Goal: Transaction & Acquisition: Purchase product/service

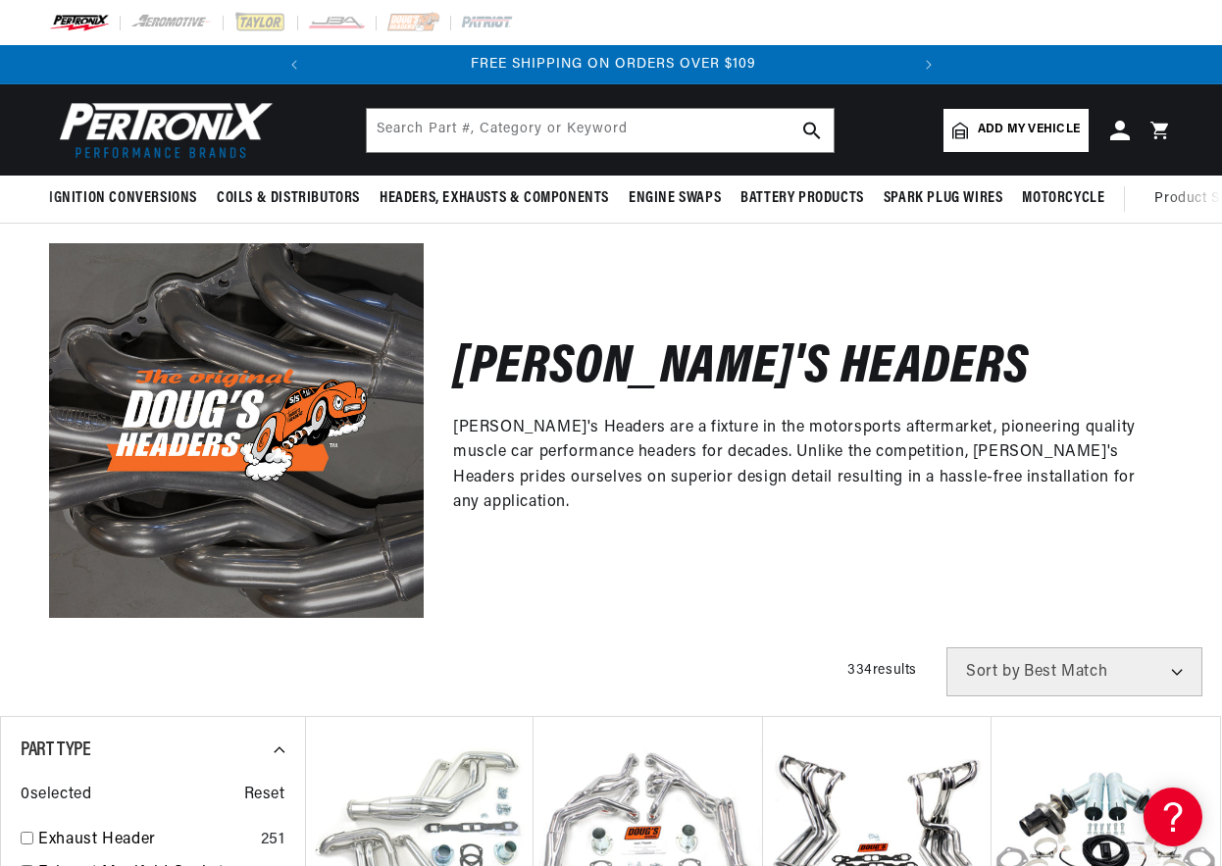
scroll to position [0, 594]
click at [1011, 129] on span "Add my vehicle" at bounding box center [1029, 130] width 102 height 19
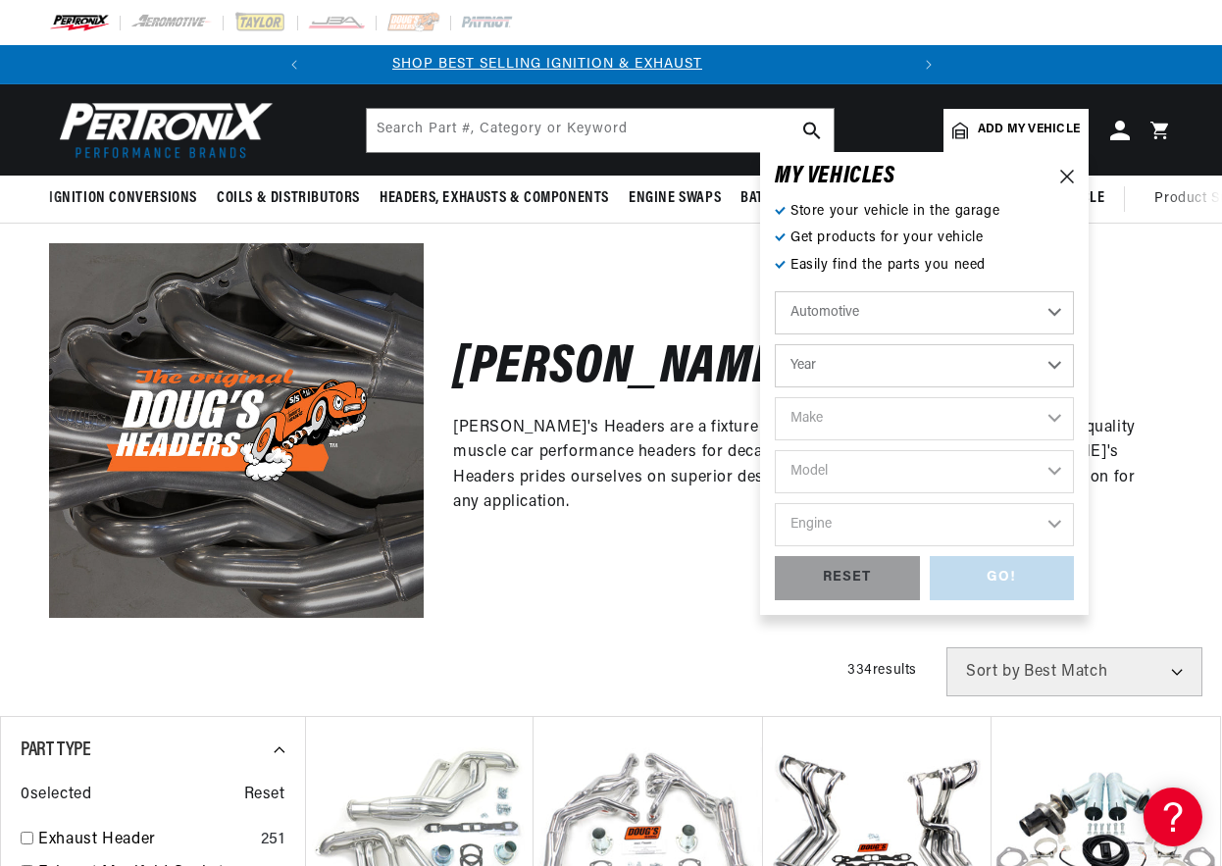
scroll to position [0, 0]
click at [1054, 309] on select "Automotive Agricultural Industrial Marine Motorcycle" at bounding box center [924, 312] width 299 height 43
click at [1051, 365] on select "Year 2026 2025 2024 2023 2022 2021 2020 2019 2018 2017 2016 2015 2014 2013 2012…" at bounding box center [924, 365] width 299 height 43
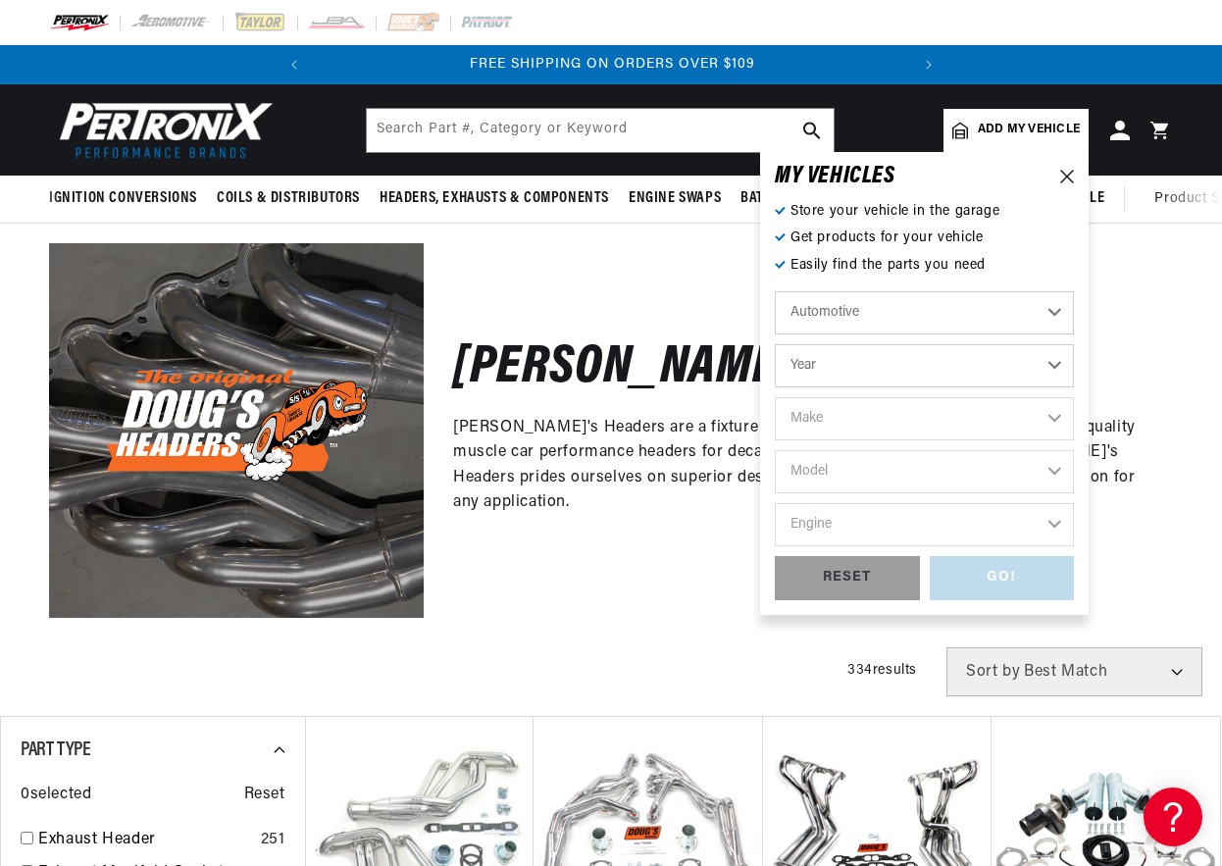
select select "1970"
click at [775, 344] on select "Year 2026 2025 2024 2023 2022 2021 2020 2019 2018 2017 2016 2015 2014 2013 2012…" at bounding box center [924, 365] width 299 height 43
select select "1970"
click at [1057, 415] on select "Make Alfa Romeo American Motors Aston Martin Audi Austin Austin Healey Avanti B…" at bounding box center [924, 418] width 299 height 43
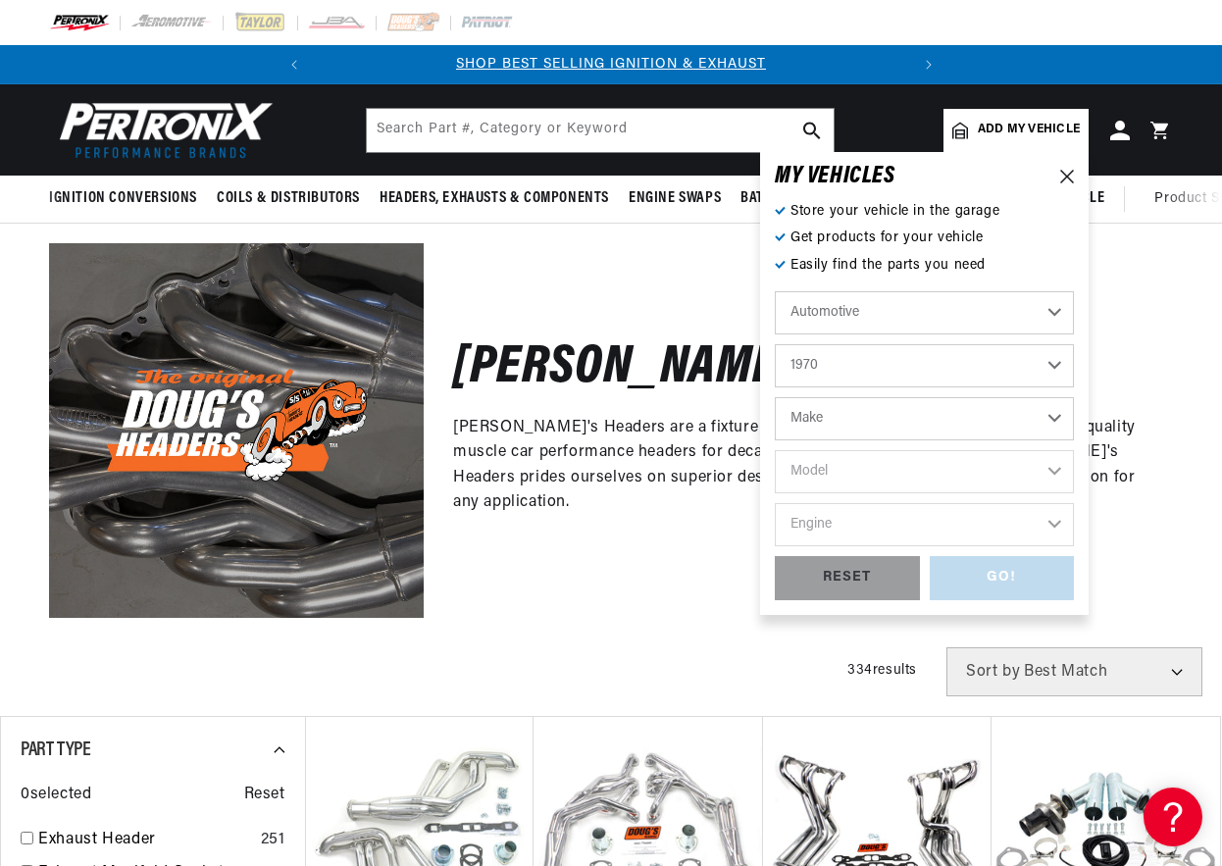
select select "[GEOGRAPHIC_DATA]"
click at [775, 397] on select "Make Alfa Romeo American Motors Aston Martin Audi Austin Austin Healey Avanti B…" at bounding box center [924, 418] width 299 height 43
select select "[GEOGRAPHIC_DATA]"
click at [1058, 468] on select "Model Barracuda Belvedere Cuda Duster Fury Fury I Fury II Fury III GTX Road Run…" at bounding box center [924, 471] width 299 height 43
select select "Barracuda"
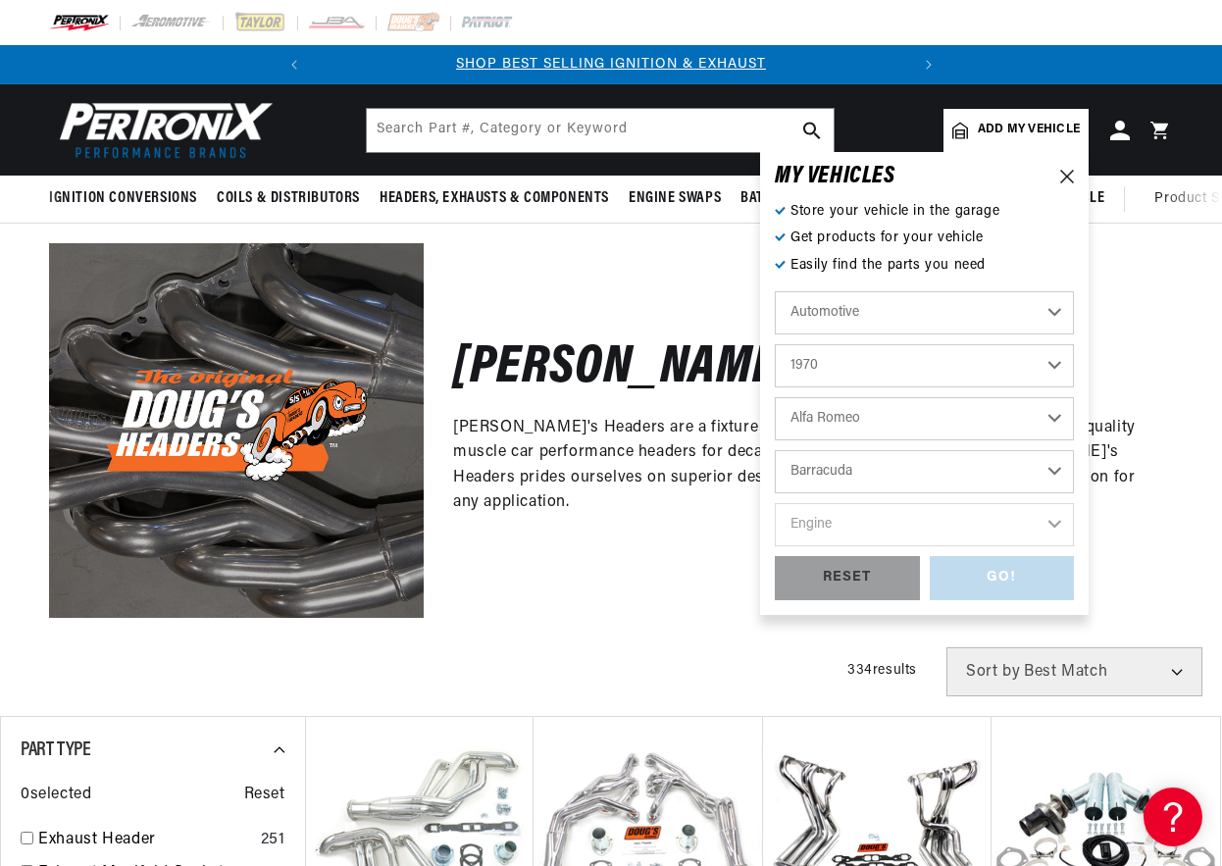
click at [775, 450] on select "Model Barracuda Belvedere Cuda Duster Fury Fury I Fury II Fury III GTX Road Run…" at bounding box center [924, 471] width 299 height 43
select select "Barracuda"
click at [1058, 529] on select "Engine 4.5L 5.9L 225cid / 3.7L 318cid / 5.2L 340cid / 5.6L 383cid / 6.3L 426cid…" at bounding box center [924, 524] width 299 height 43
select select "340cid-5.6L"
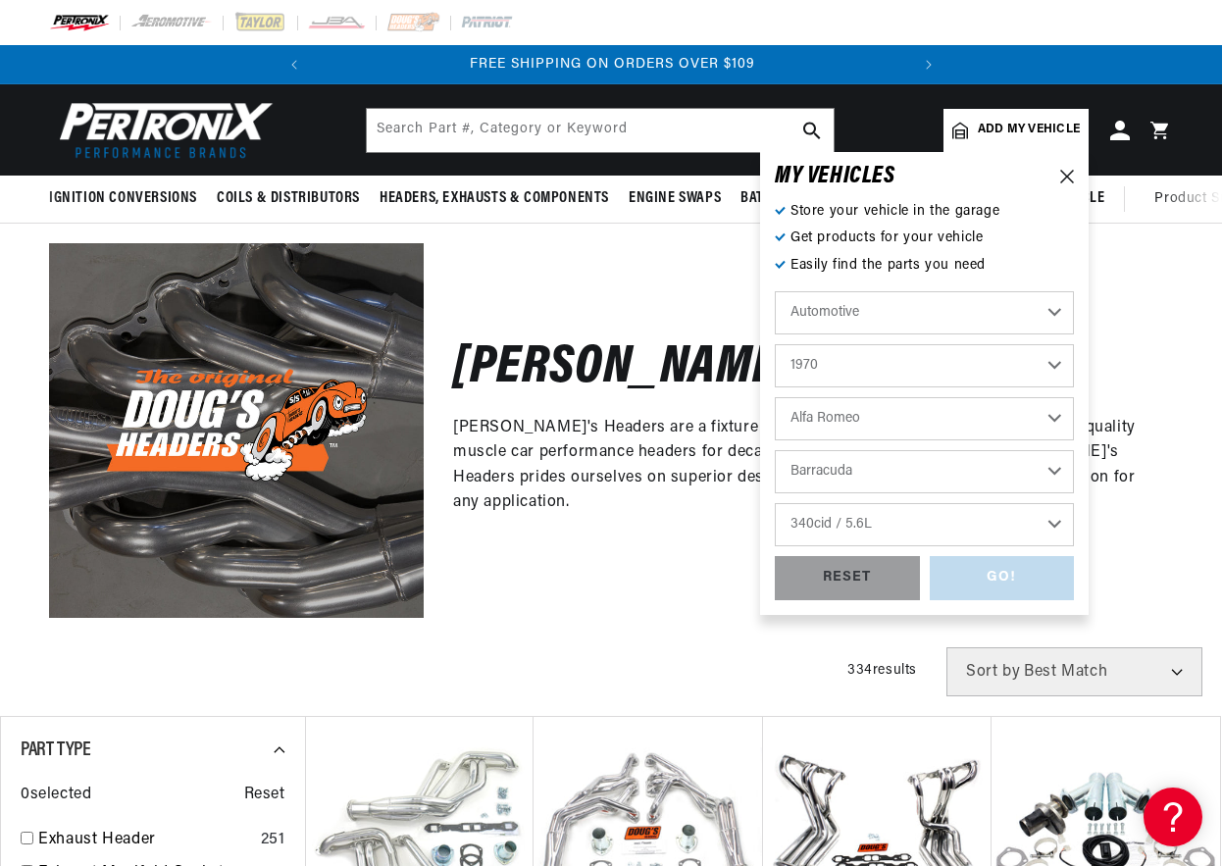
click at [775, 503] on select "Engine 4.5L 5.9L 225cid / 3.7L 318cid / 5.2L 340cid / 5.6L 383cid / 6.3L 426cid…" at bounding box center [924, 524] width 299 height 43
select select "340cid-5.6L"
click at [1018, 563] on div "GO!" at bounding box center [1002, 578] width 145 height 44
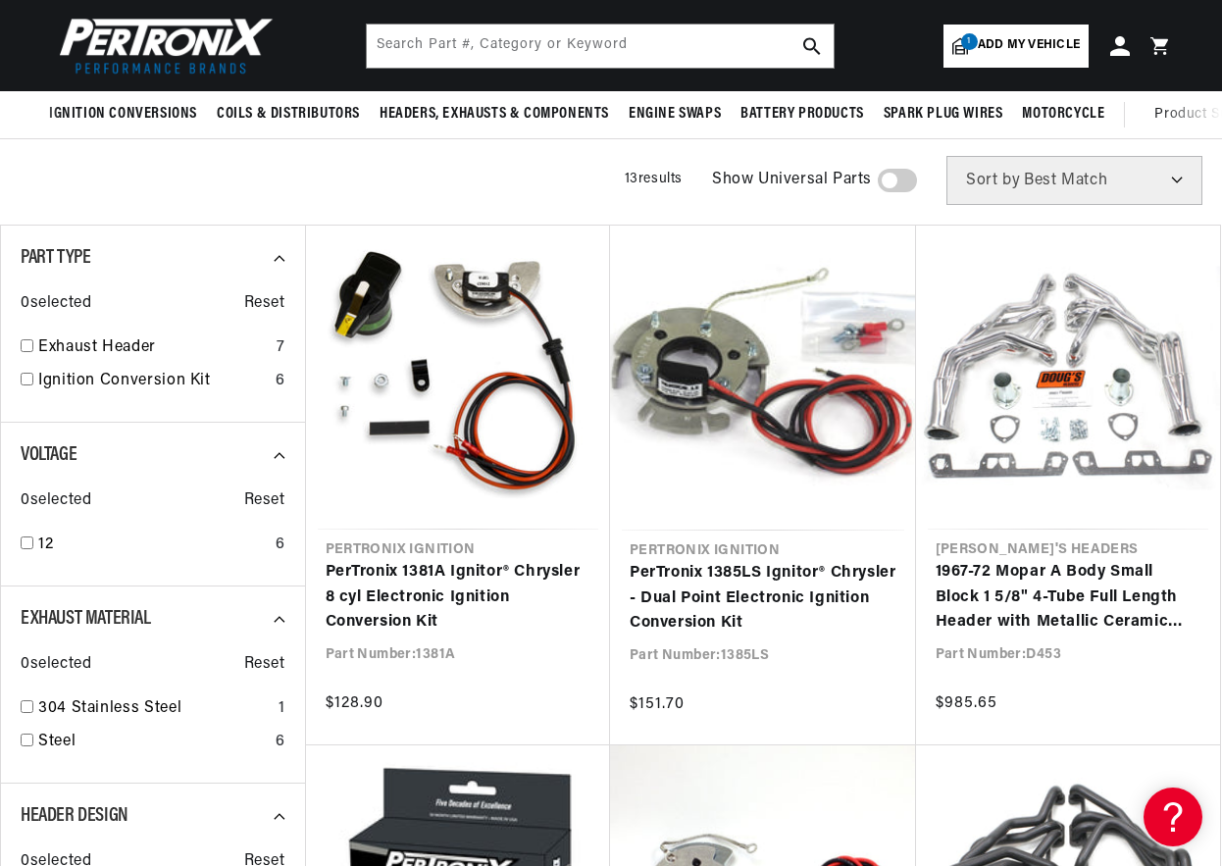
scroll to position [98, 0]
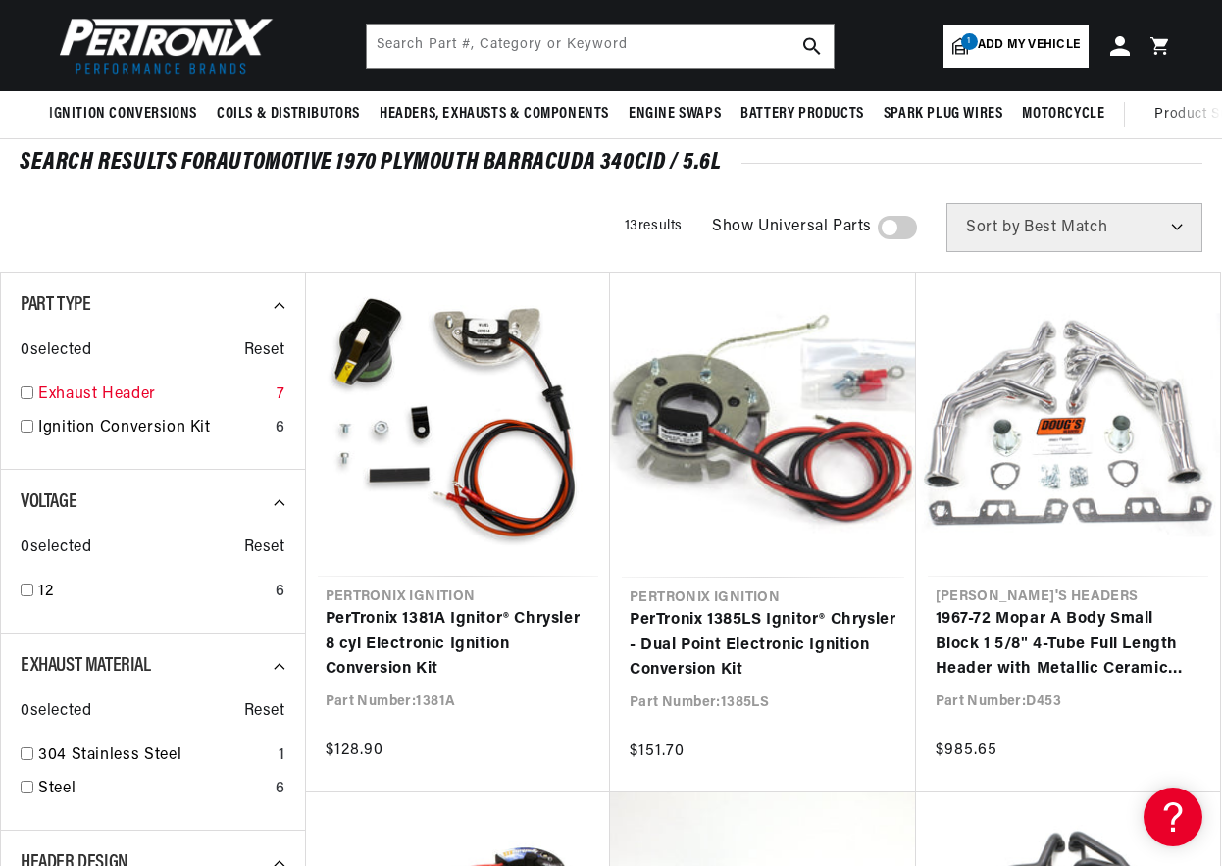
click at [23, 391] on input "checkbox" at bounding box center [27, 392] width 13 height 13
checkbox input "true"
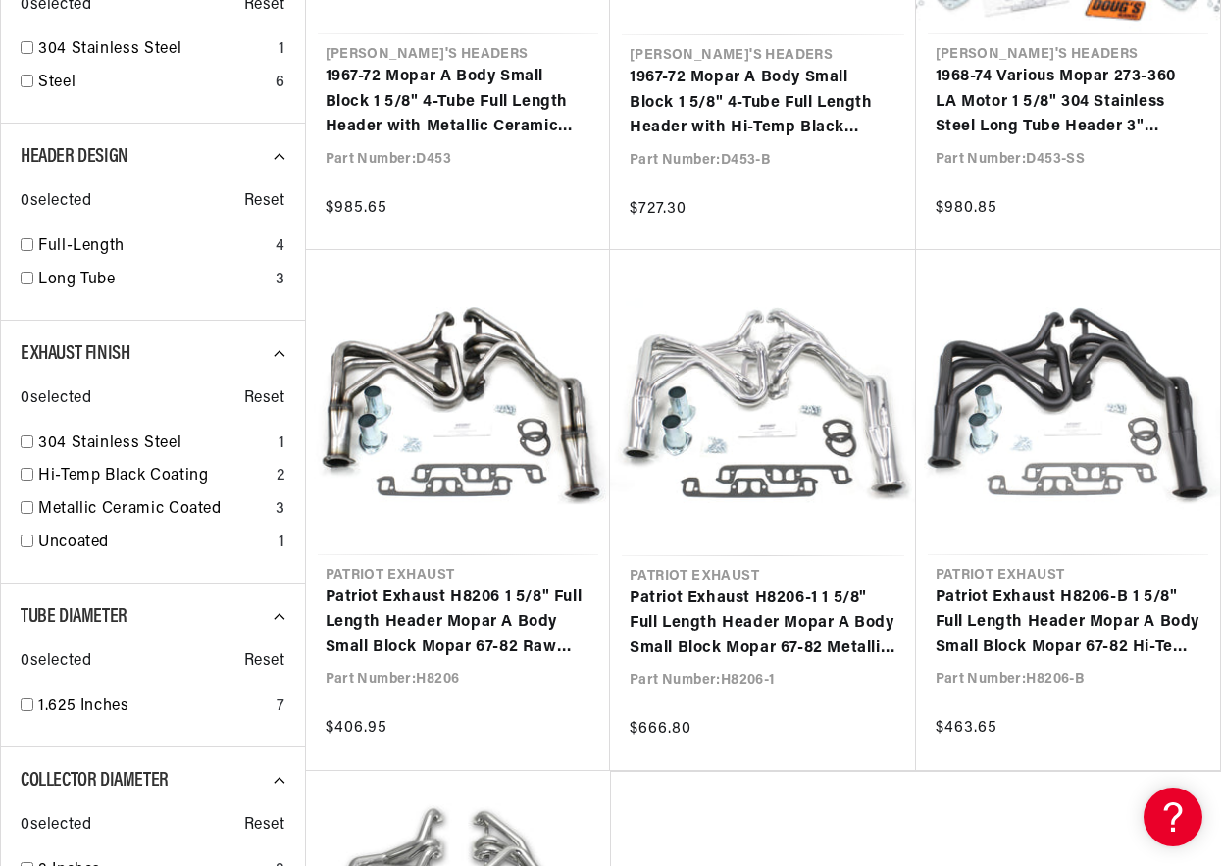
scroll to position [687, 0]
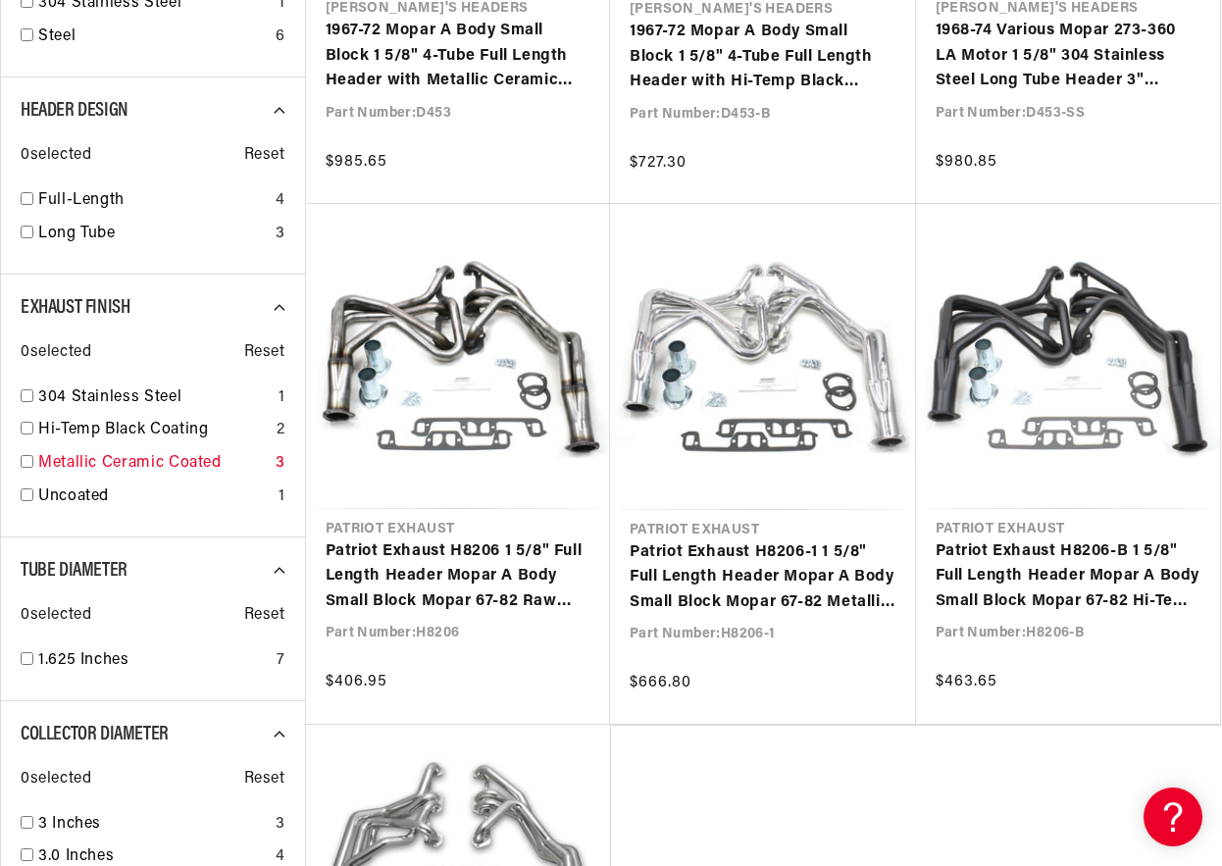
click at [28, 463] on input "checkbox" at bounding box center [27, 461] width 13 height 13
checkbox input "true"
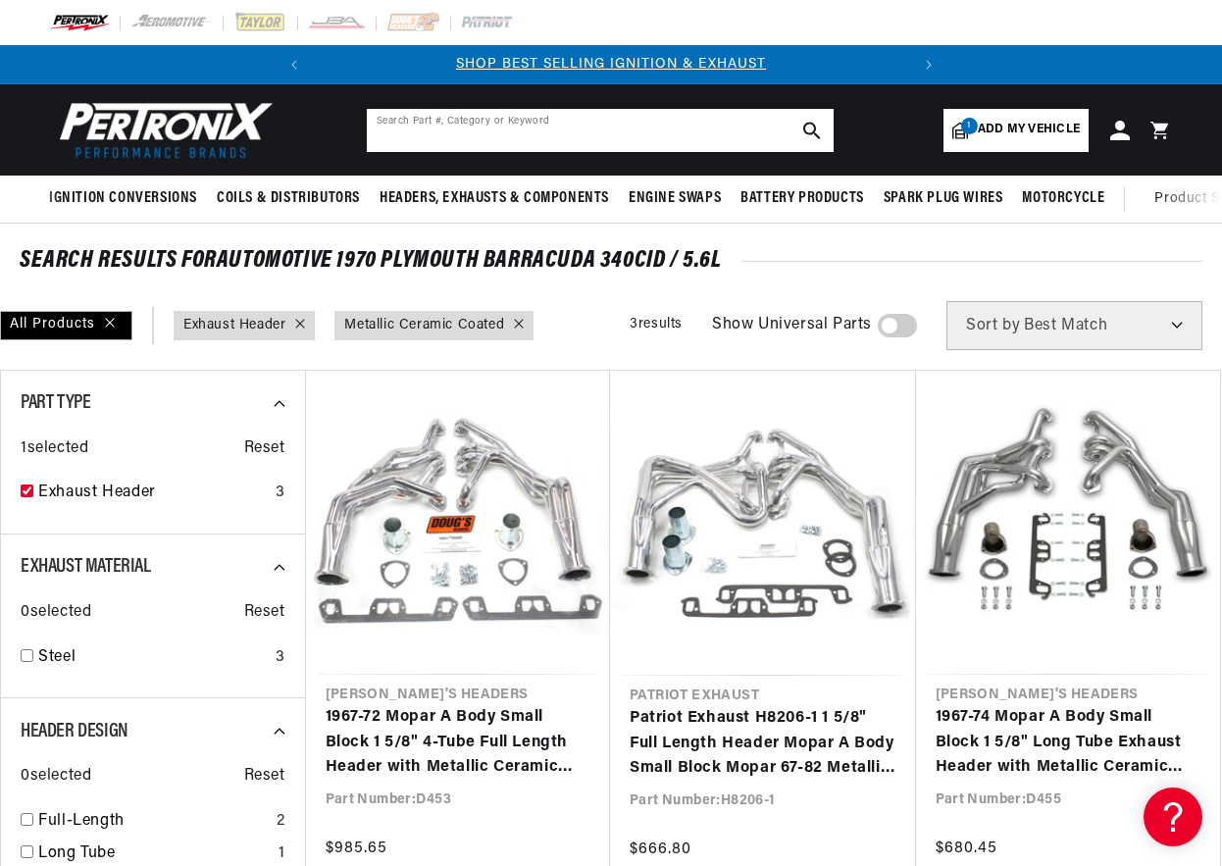
click at [416, 126] on input "text" at bounding box center [600, 130] width 467 height 43
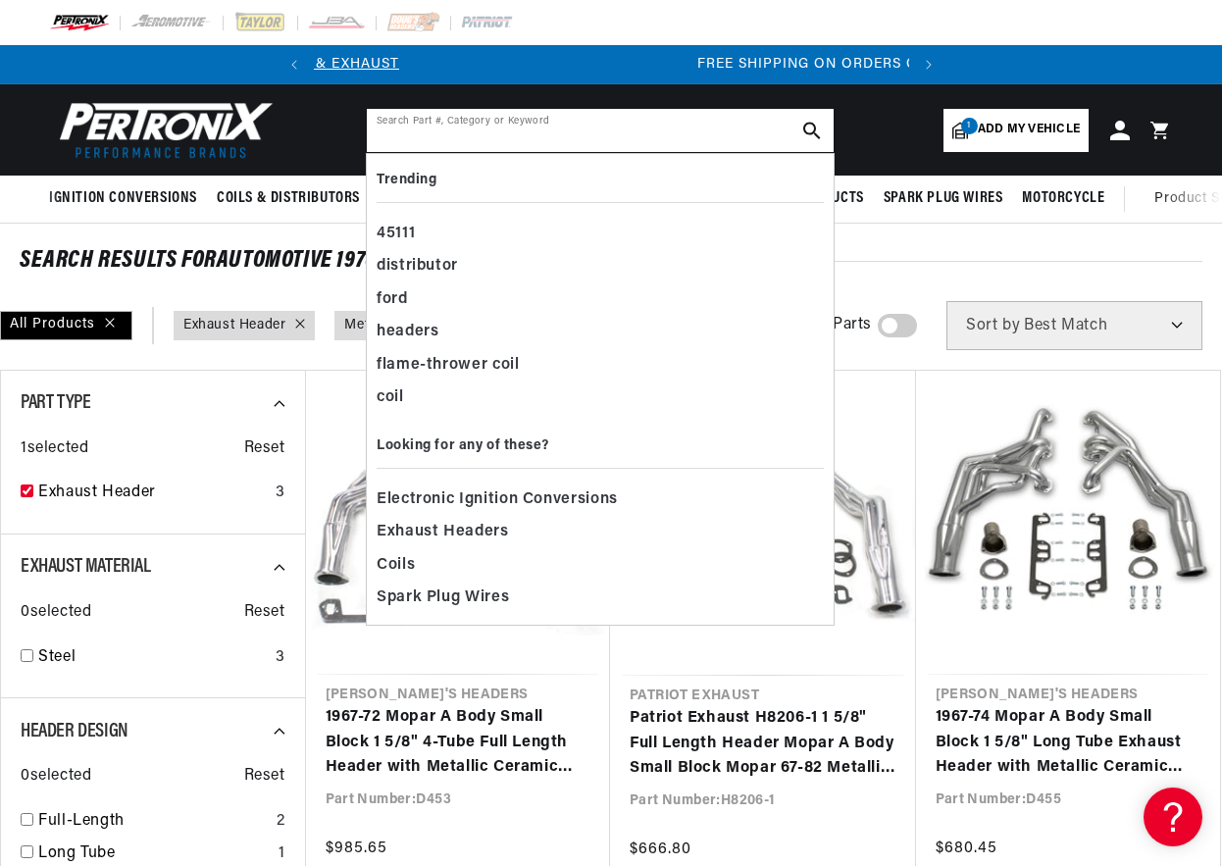
scroll to position [0, 594]
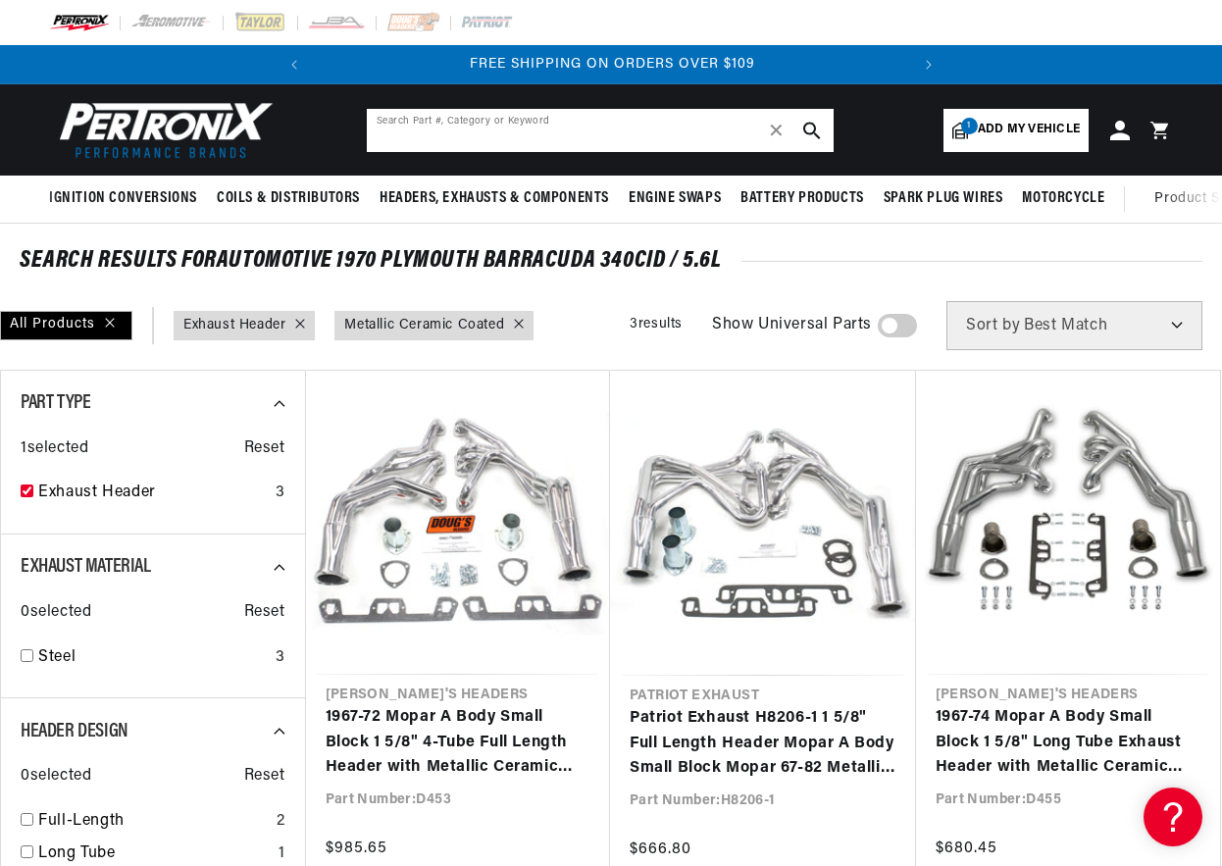
type input "e"
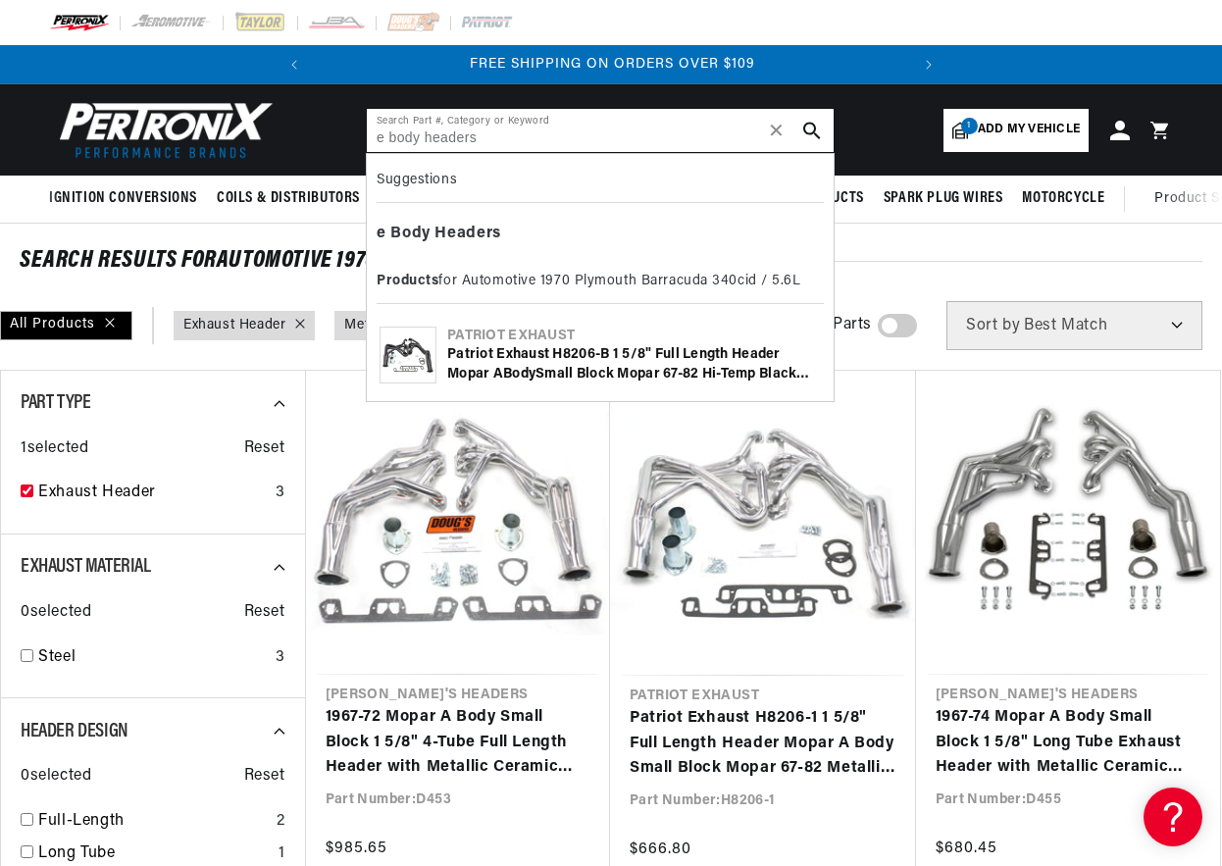
type input "e body headers"
checkbox input "false"
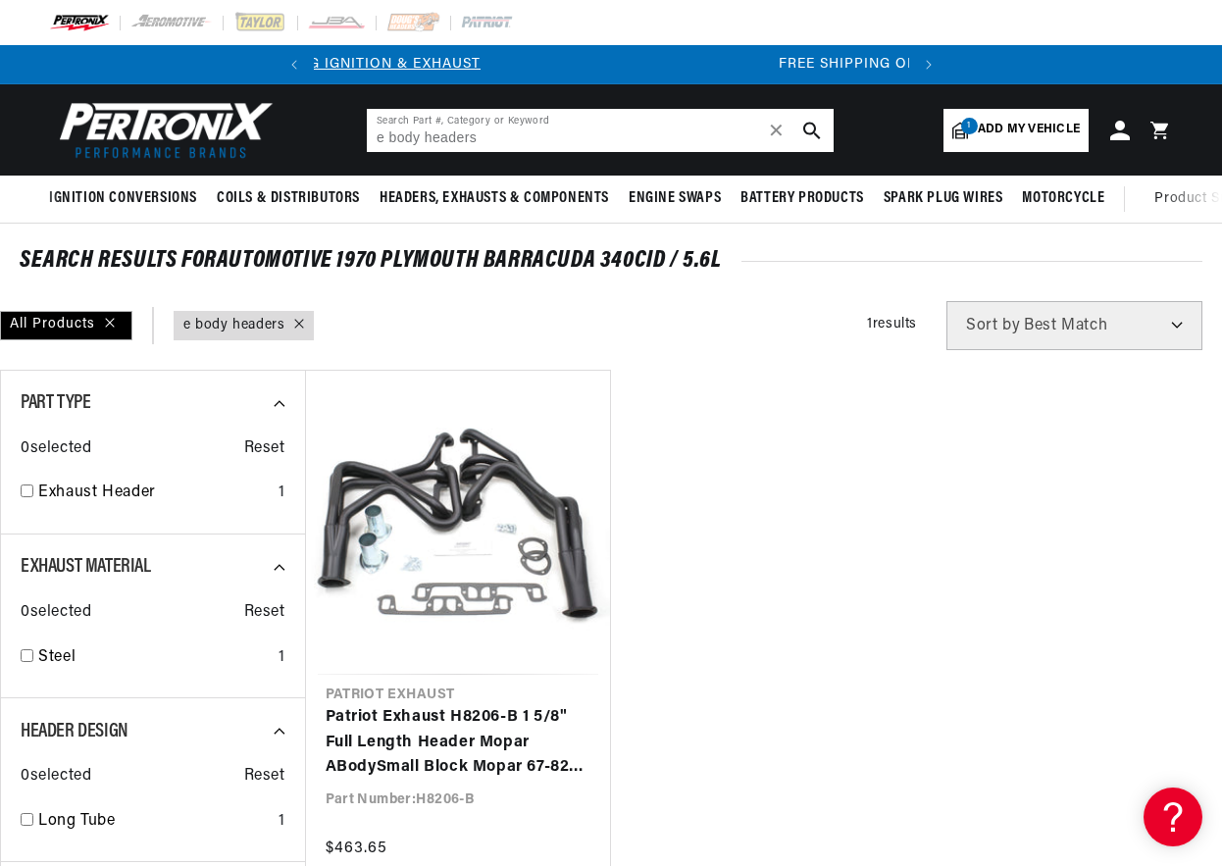
scroll to position [0, 594]
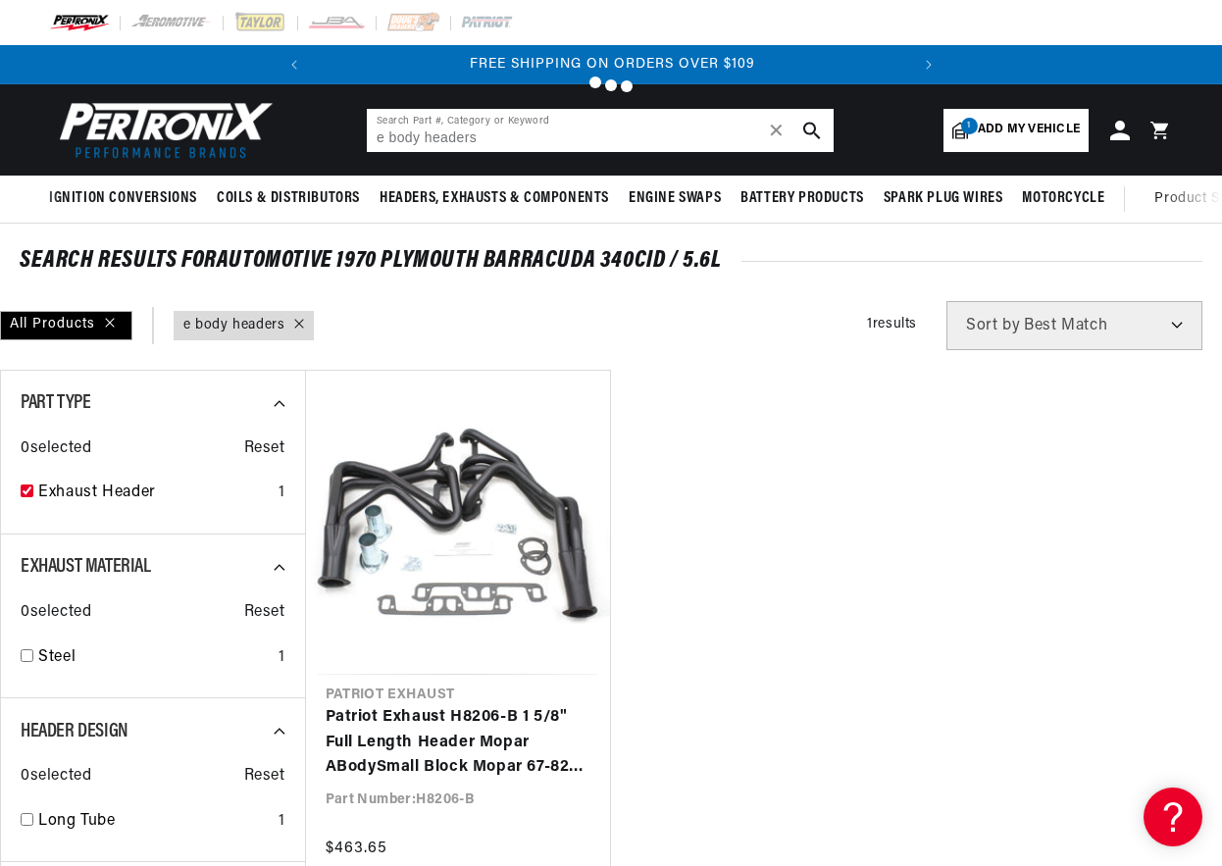
checkbox input "true"
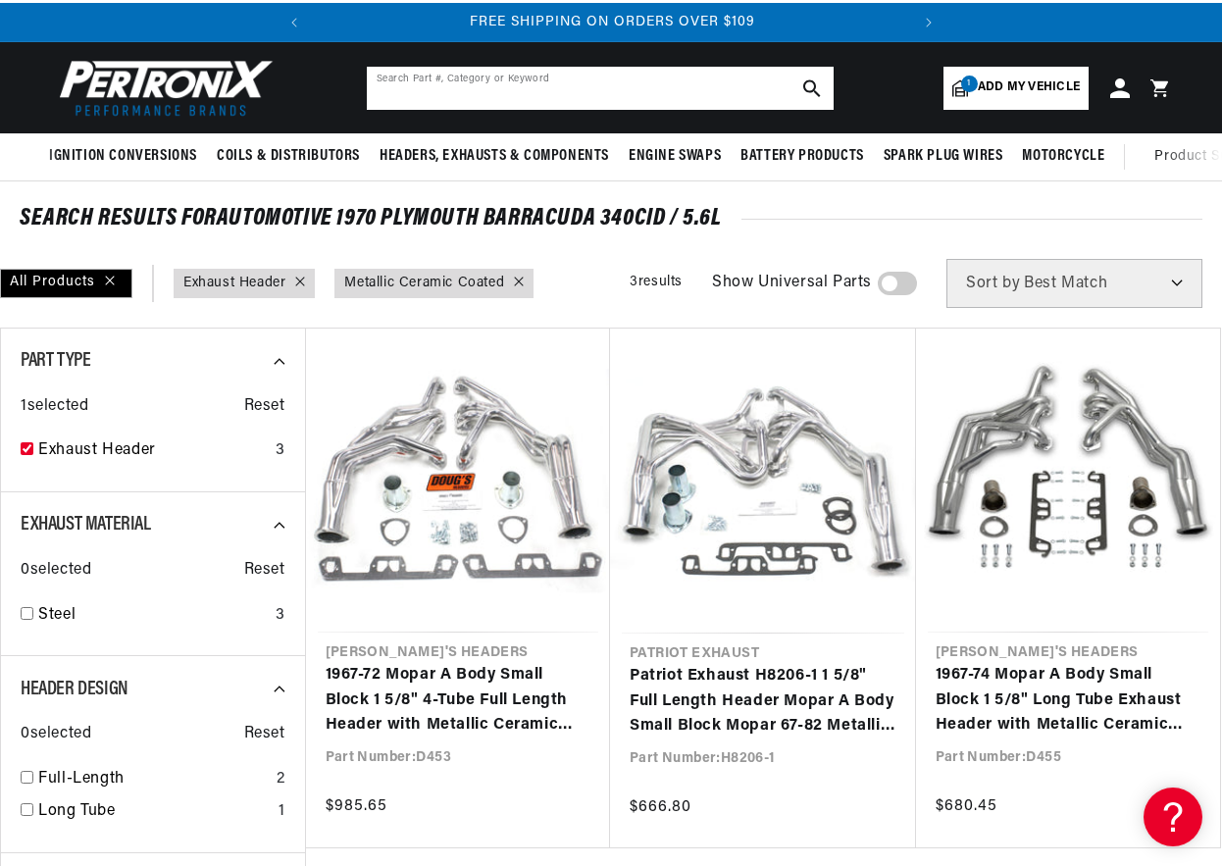
checkbox input "false"
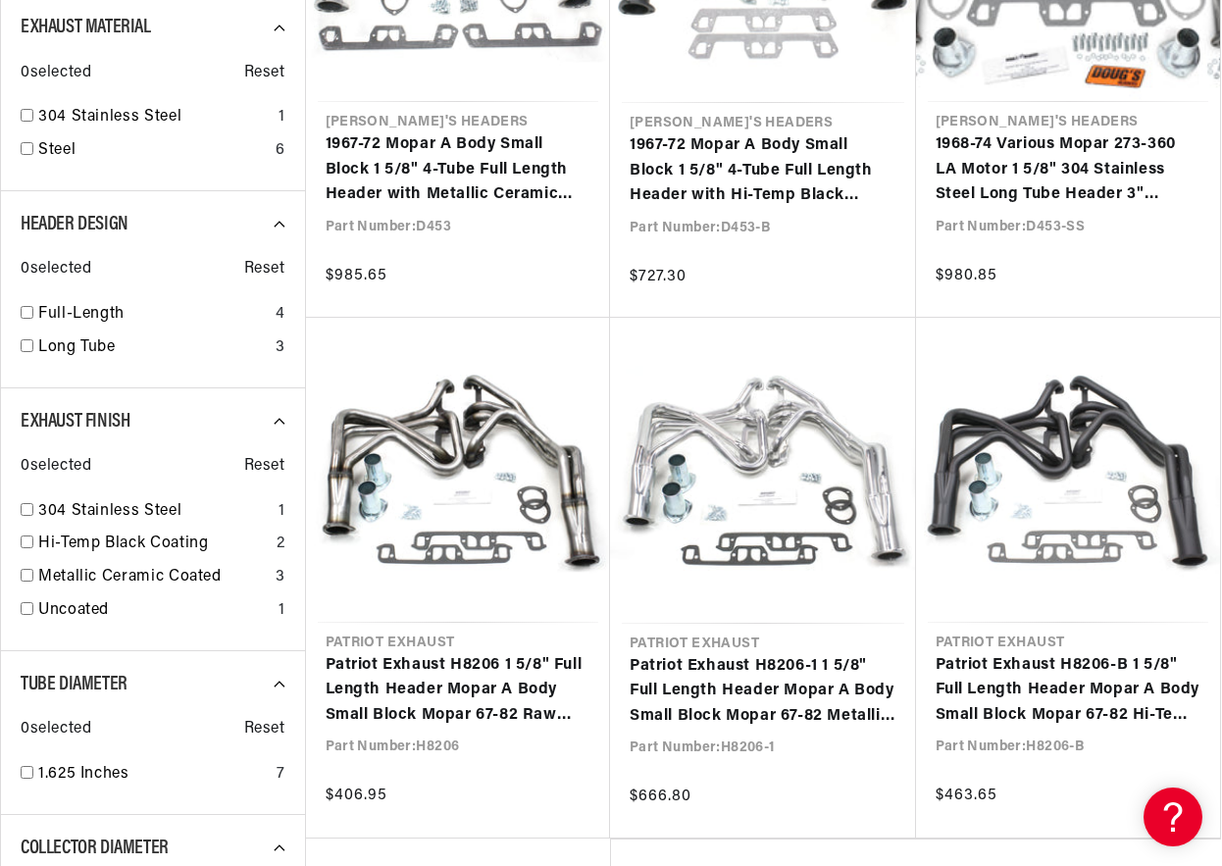
scroll to position [687, 0]
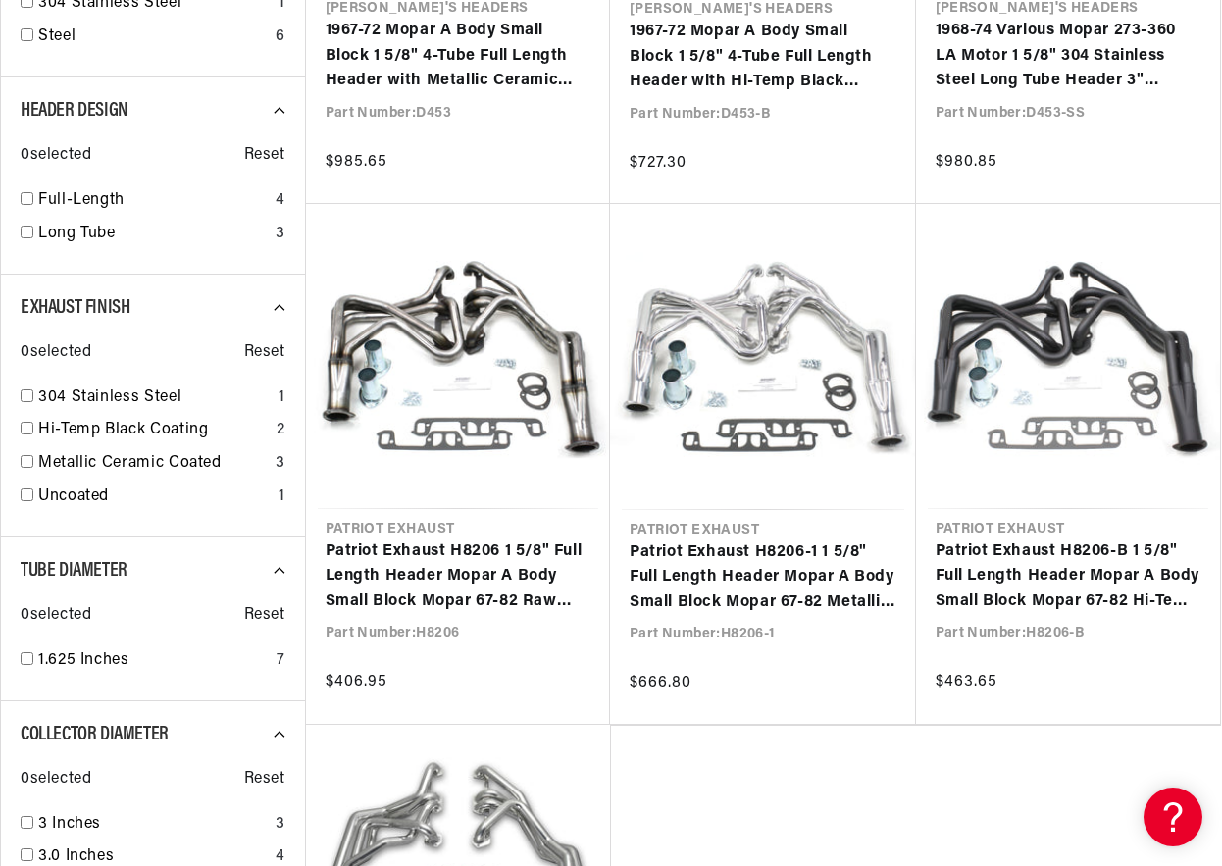
checkbox input "false"
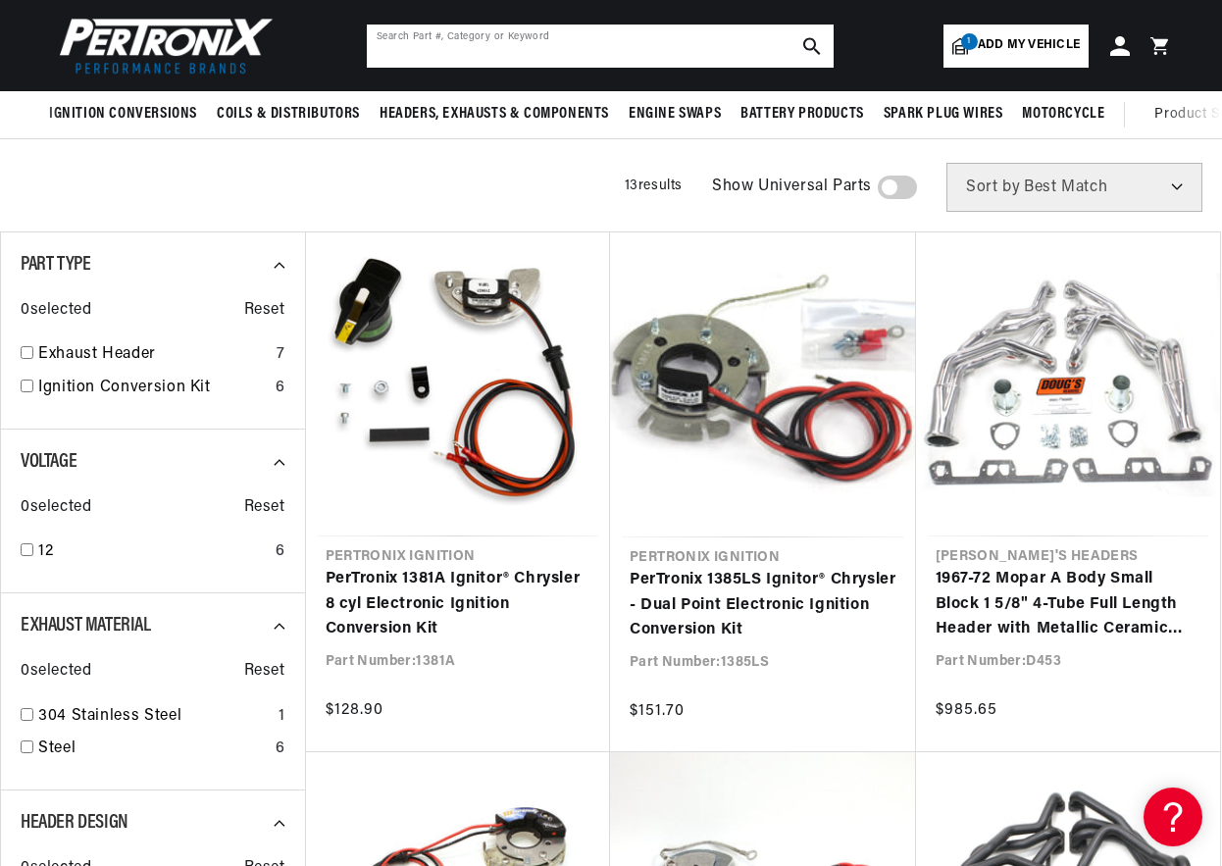
scroll to position [98, 0]
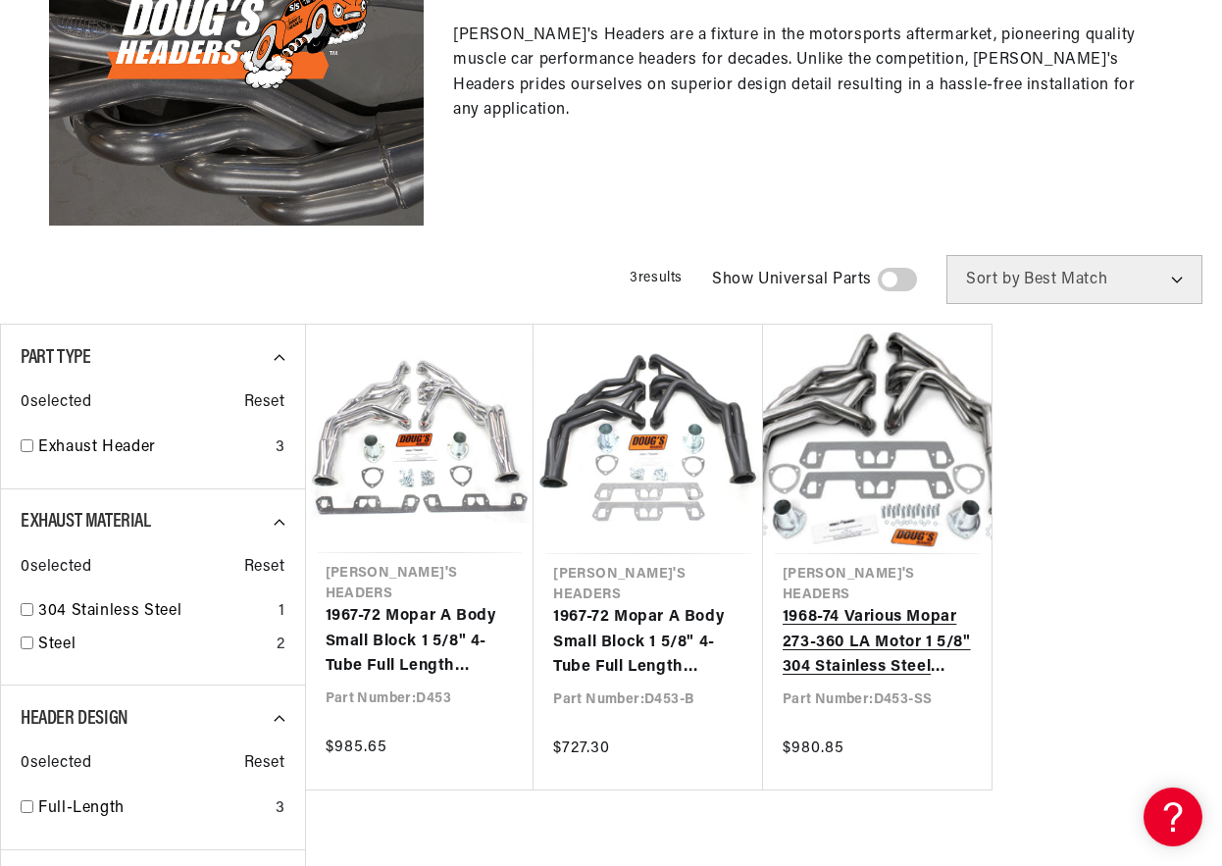
scroll to position [0, 594]
click at [875, 606] on link "1968-74 Various Mopar 273-360 LA Motor 1 5/8" 304 Stainless Steel Long Tube Hea…" at bounding box center [878, 643] width 190 height 76
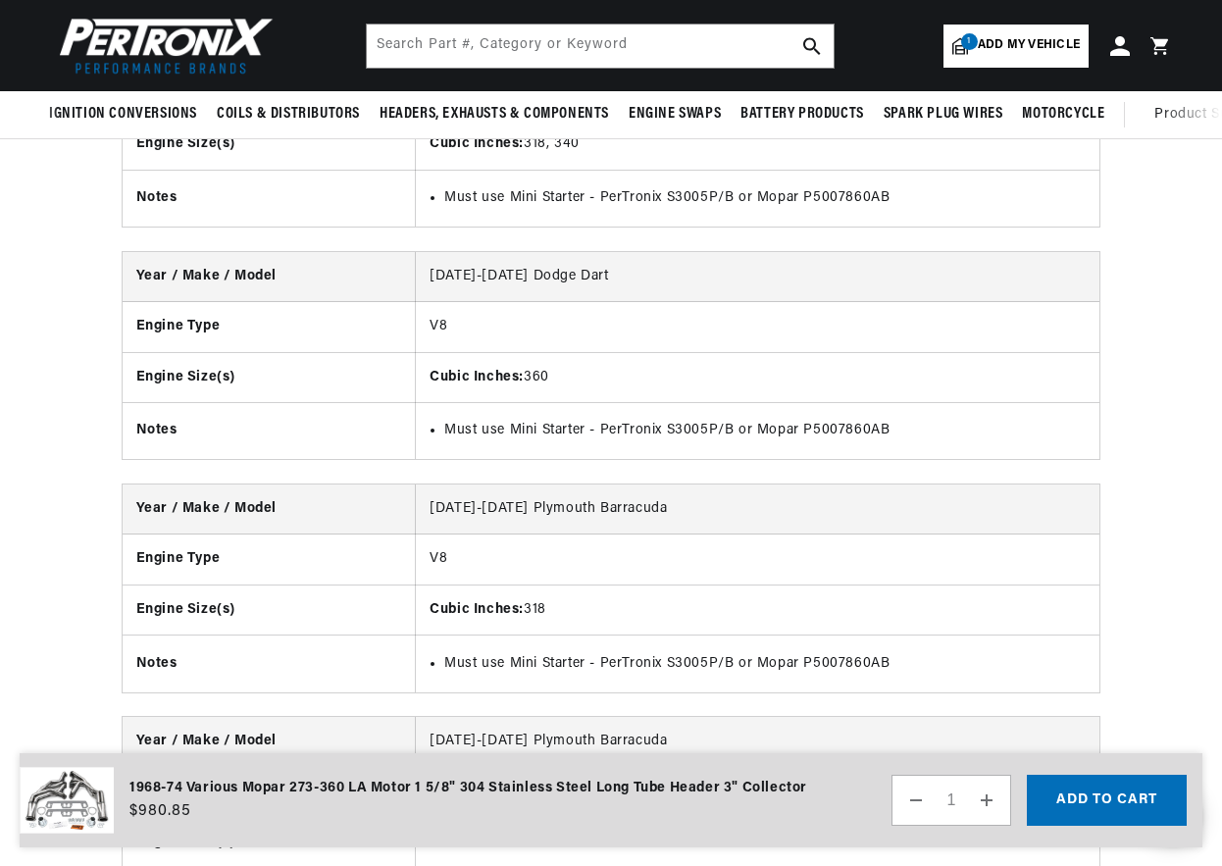
scroll to position [0, 594]
drag, startPoint x: 1220, startPoint y: 391, endPoint x: 1220, endPoint y: 297, distance: 94.2
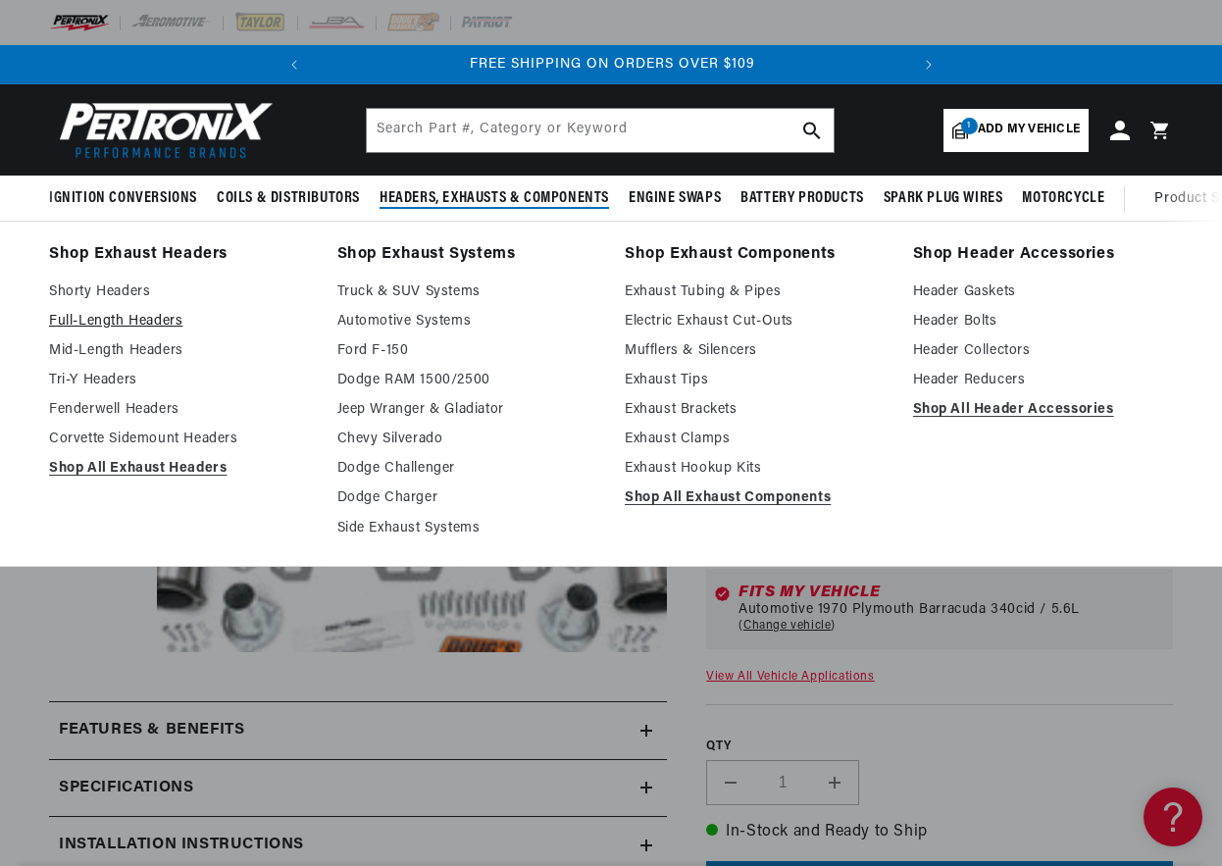
click at [138, 322] on link "Full-Length Headers" at bounding box center [179, 322] width 261 height 24
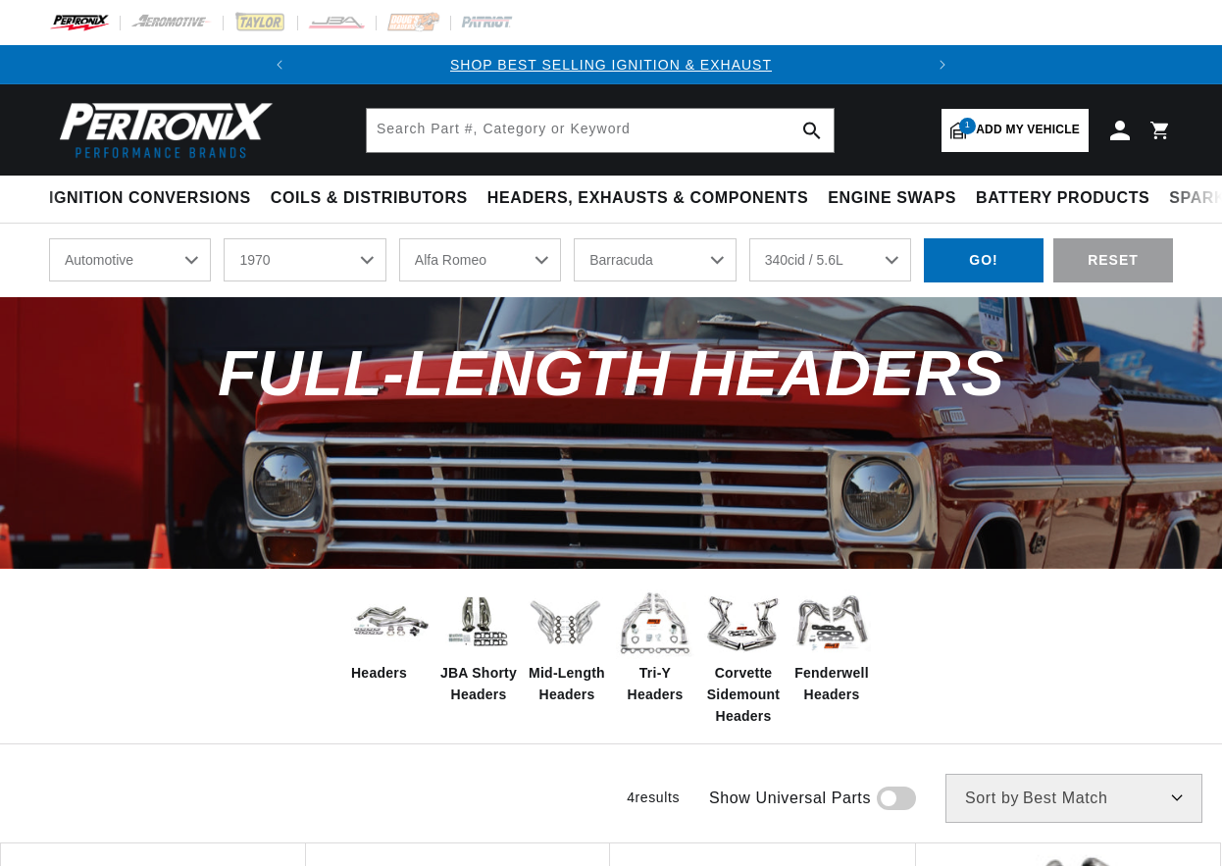
select select "1970"
select select "[GEOGRAPHIC_DATA]"
select select "340cid-5.6L"
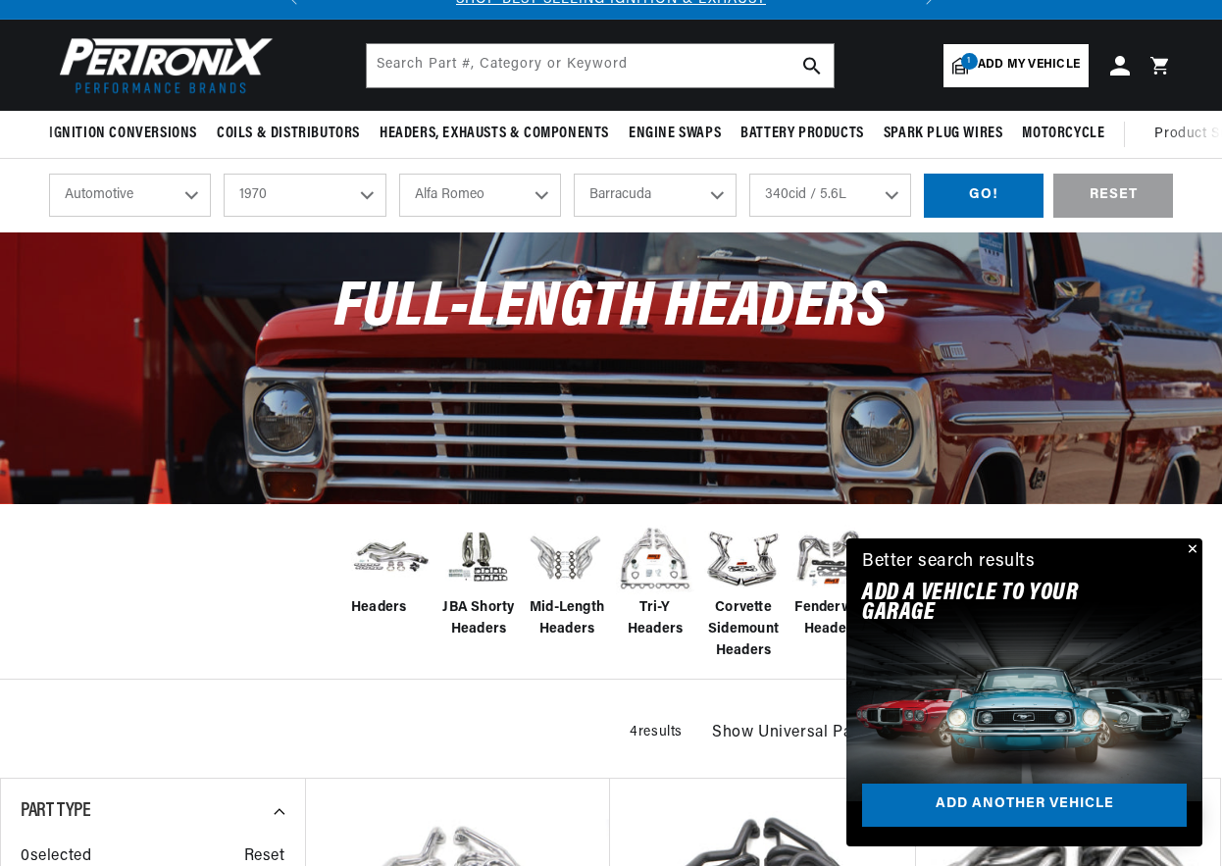
scroll to position [196, 0]
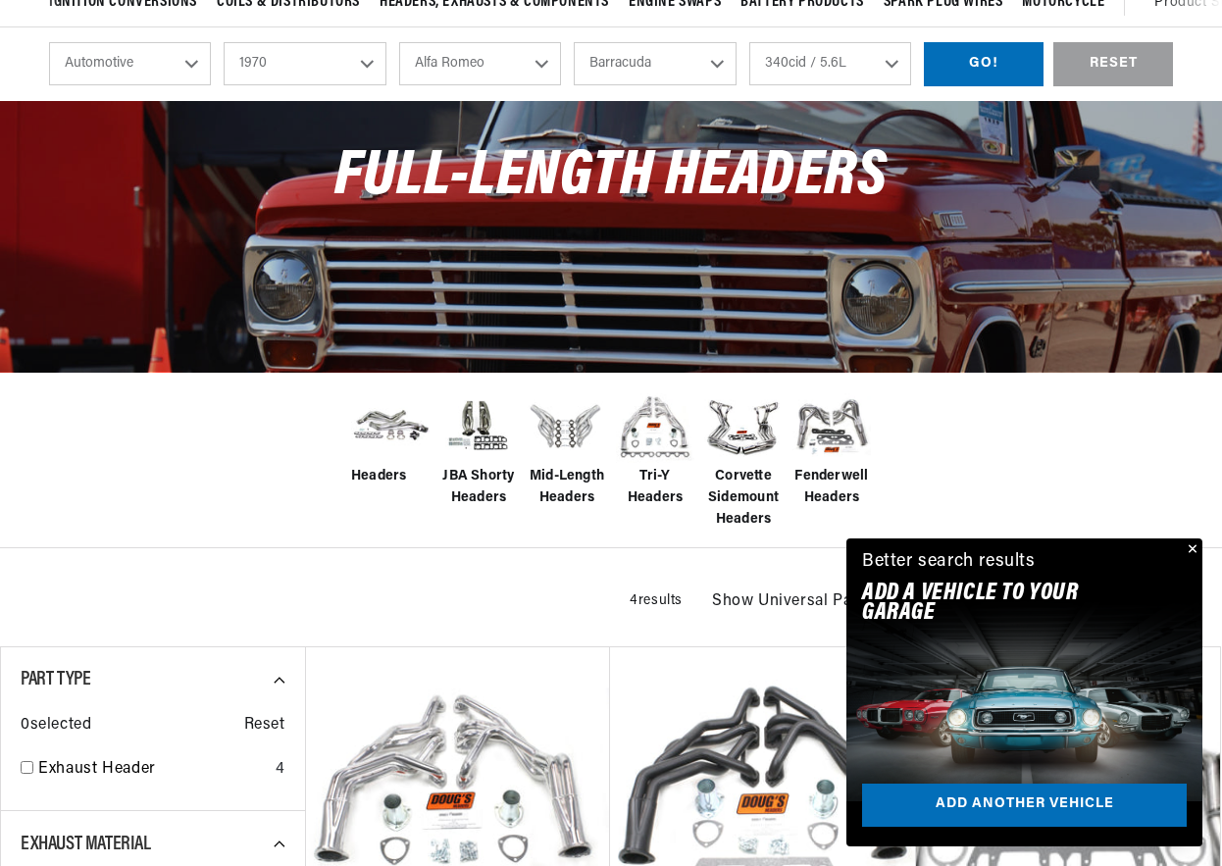
click at [1191, 546] on button "Close" at bounding box center [1191, 551] width 24 height 24
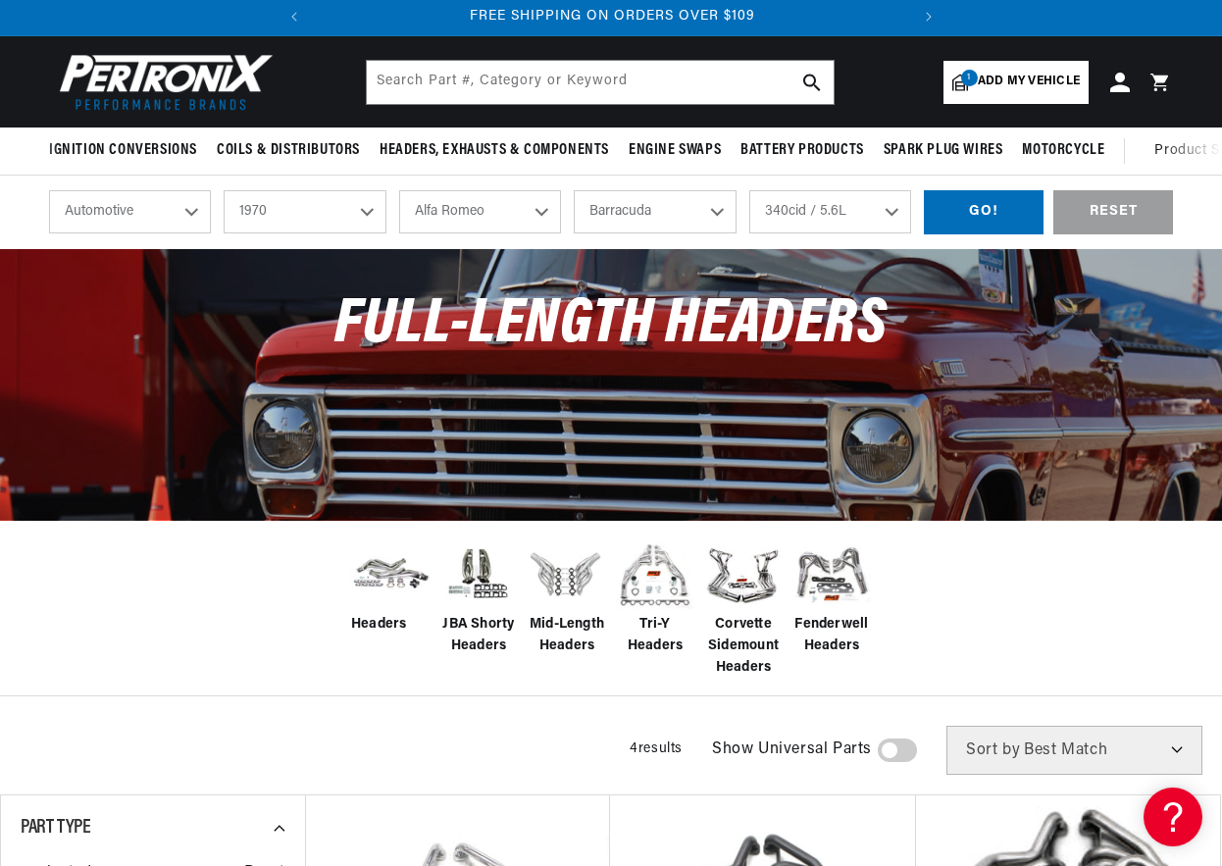
scroll to position [0, 0]
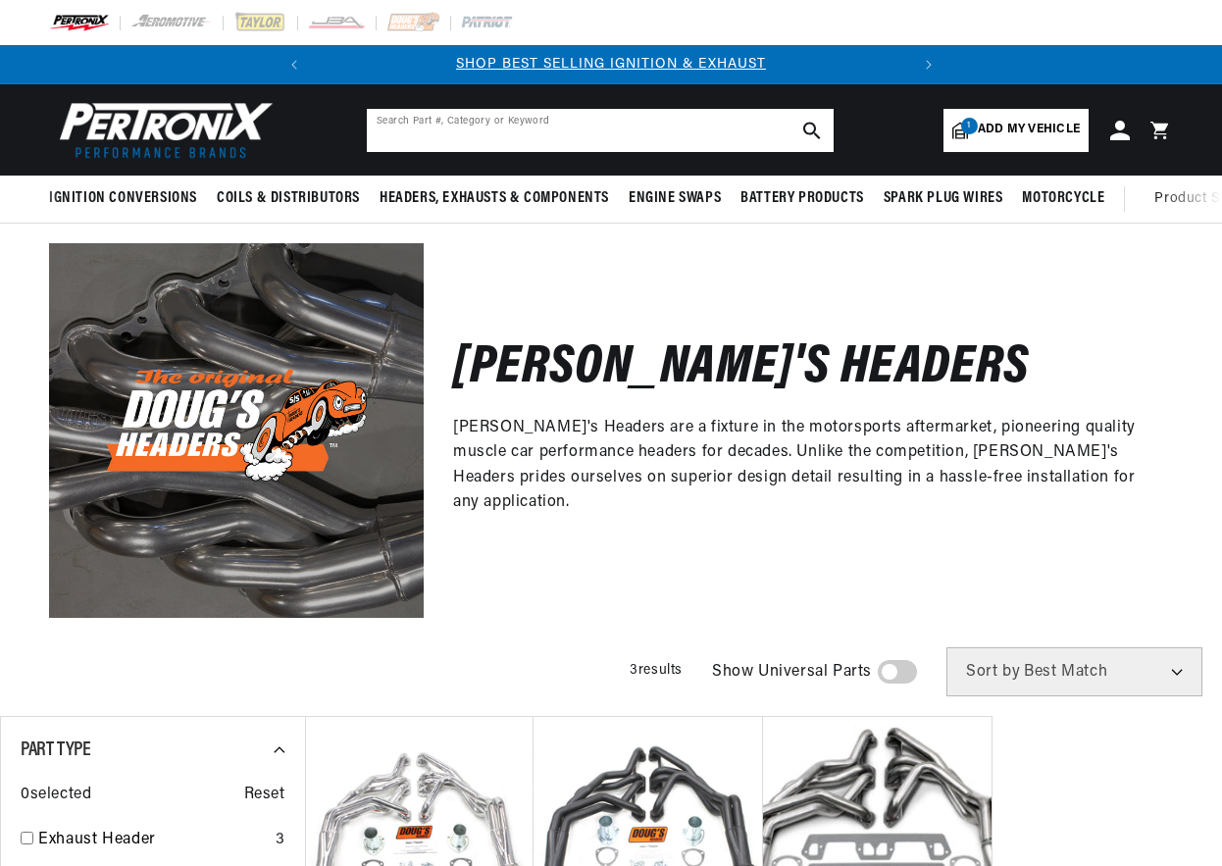
click at [408, 126] on input "text" at bounding box center [600, 130] width 467 height 43
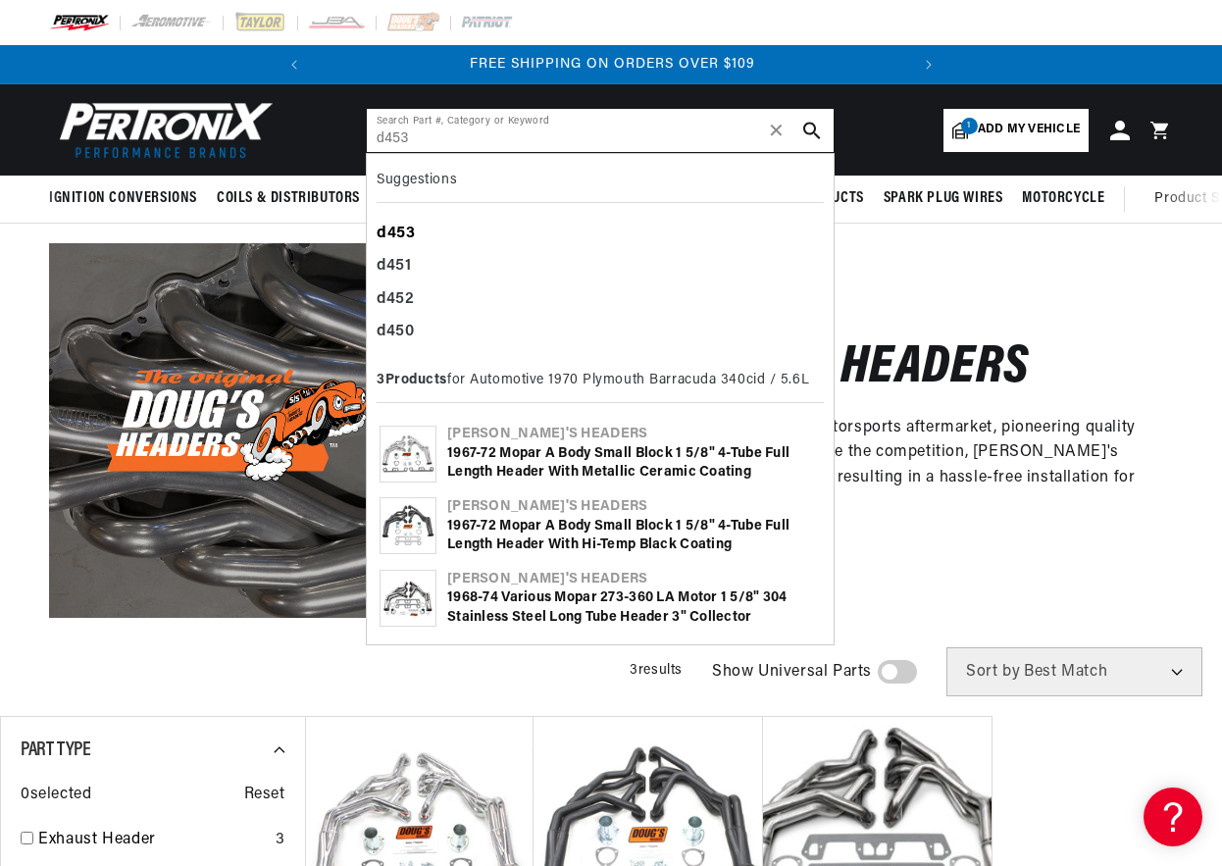
type input "d453"
click at [404, 232] on b "d453" at bounding box center [396, 234] width 39 height 16
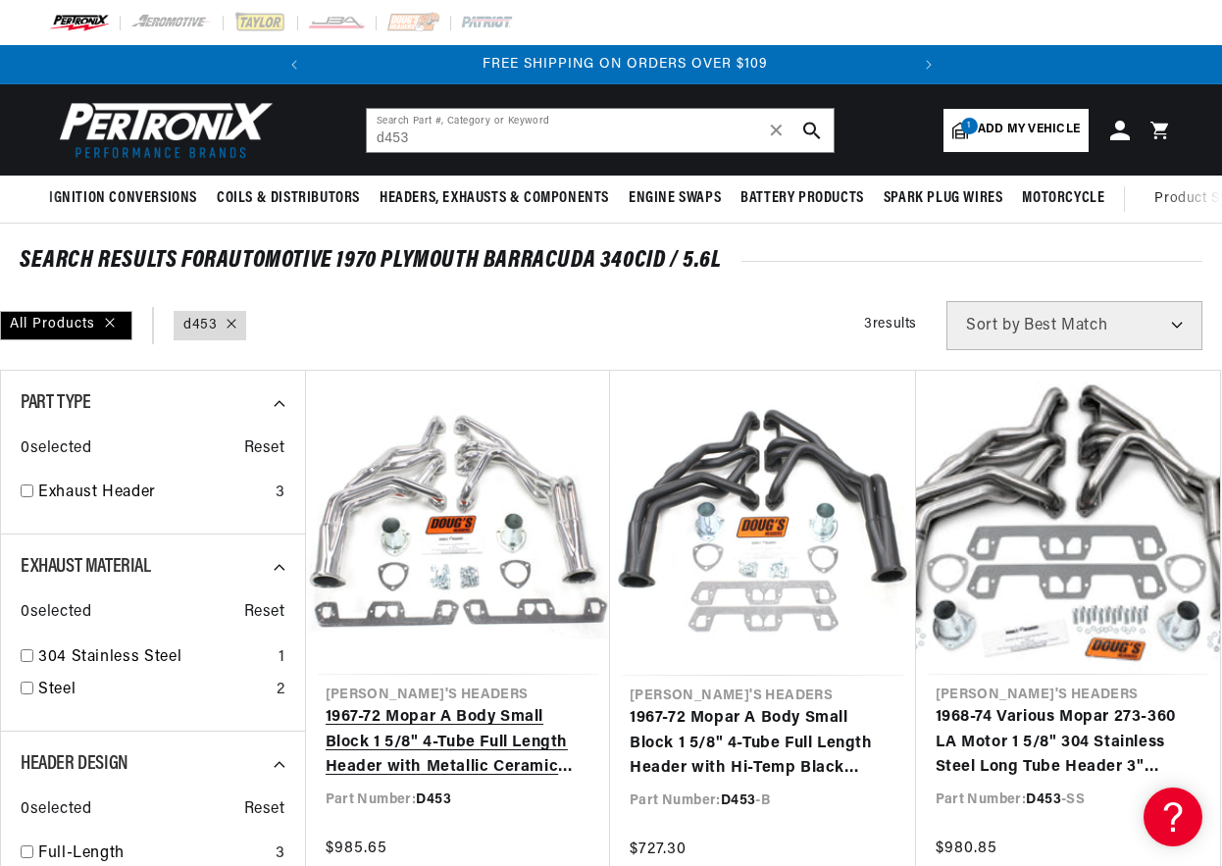
scroll to position [0, 594]
click at [443, 705] on link "1967-72 Mopar A Body Small Block 1 5/8" 4-Tube Full Length Header with Metallic…" at bounding box center [459, 743] width 266 height 76
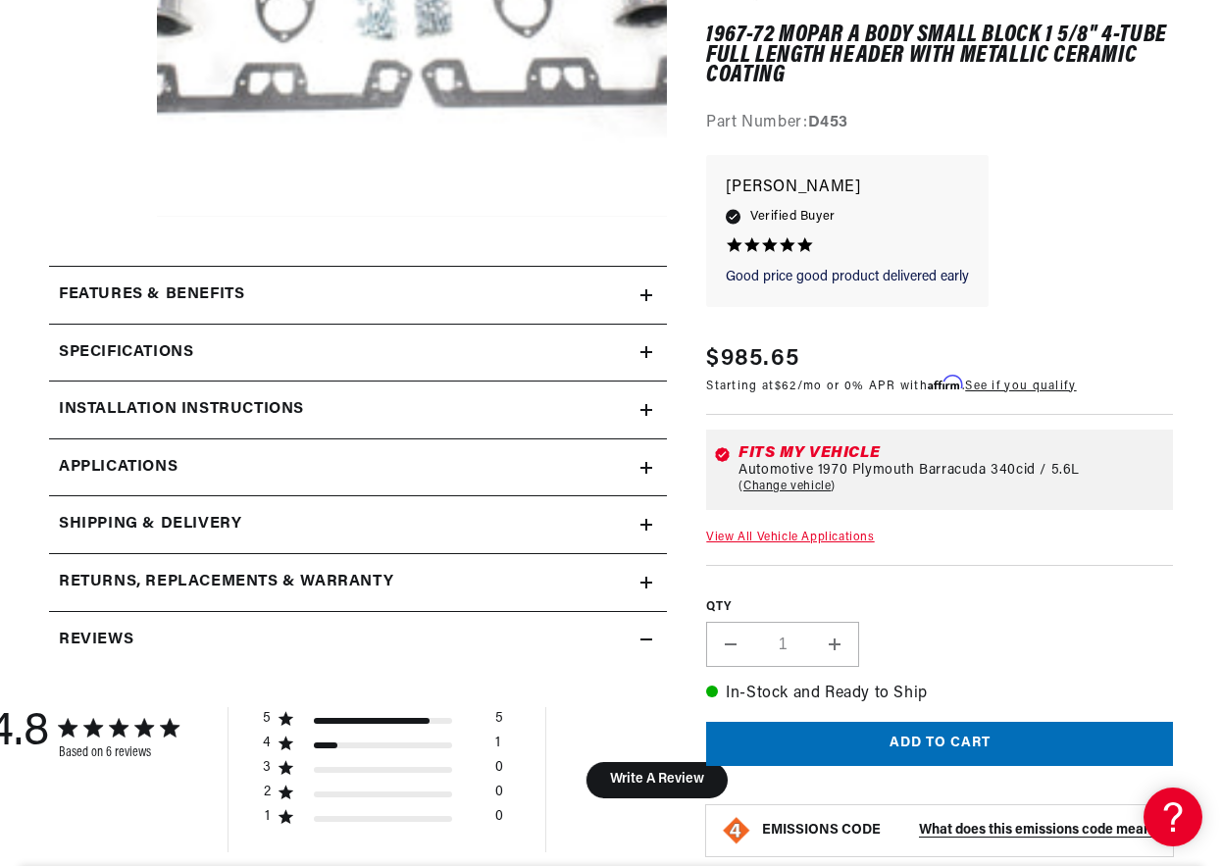
click at [649, 295] on icon at bounding box center [647, 295] width 12 height 12
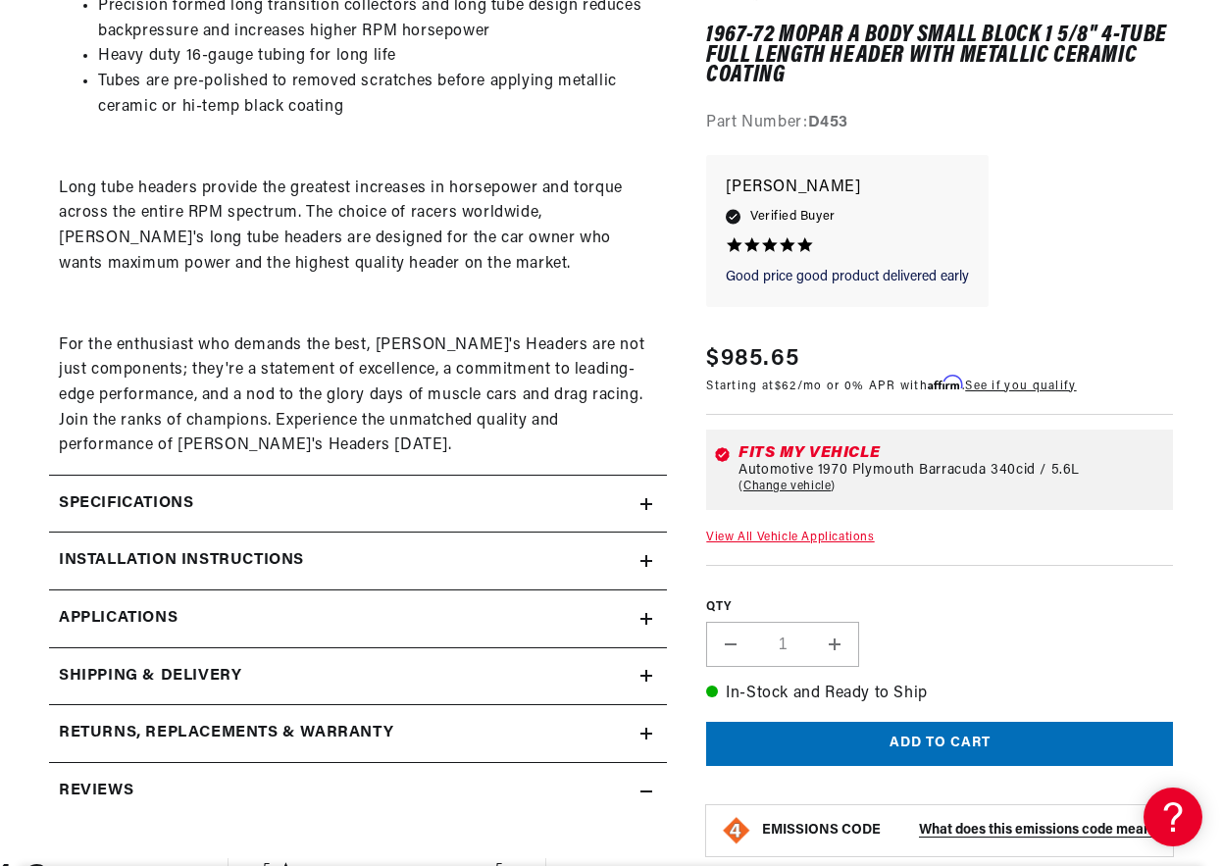
scroll to position [1079, 0]
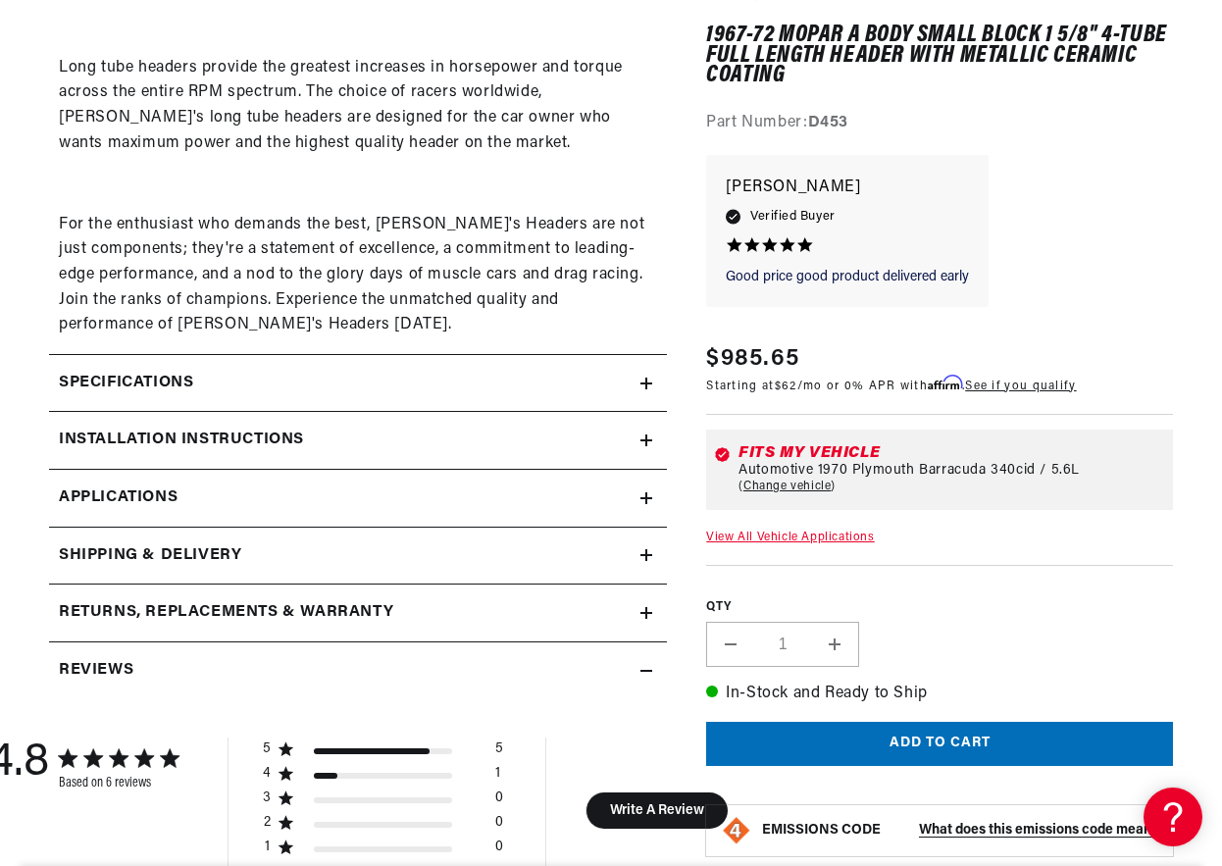
click at [645, 501] on icon at bounding box center [647, 498] width 12 height 12
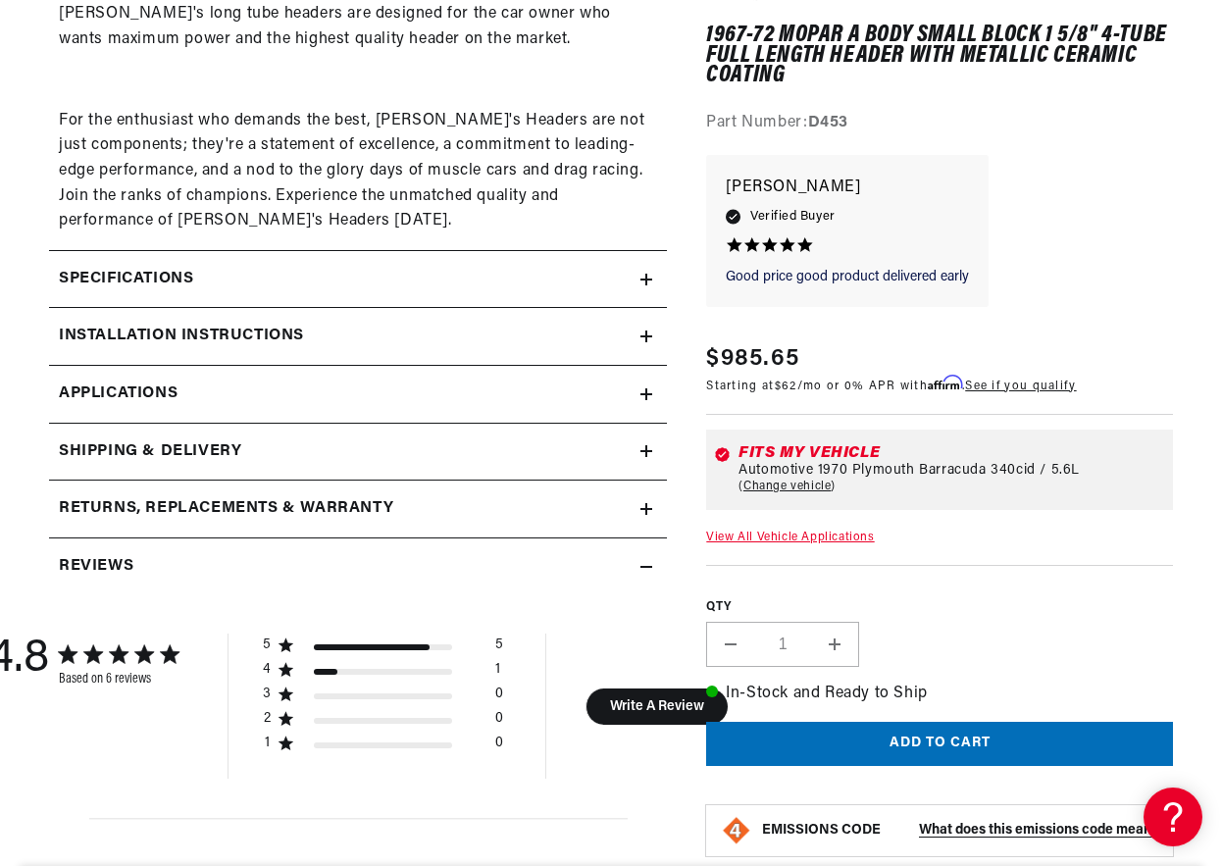
scroll to position [1184, 0]
click at [644, 336] on icon at bounding box center [647, 336] width 12 height 12
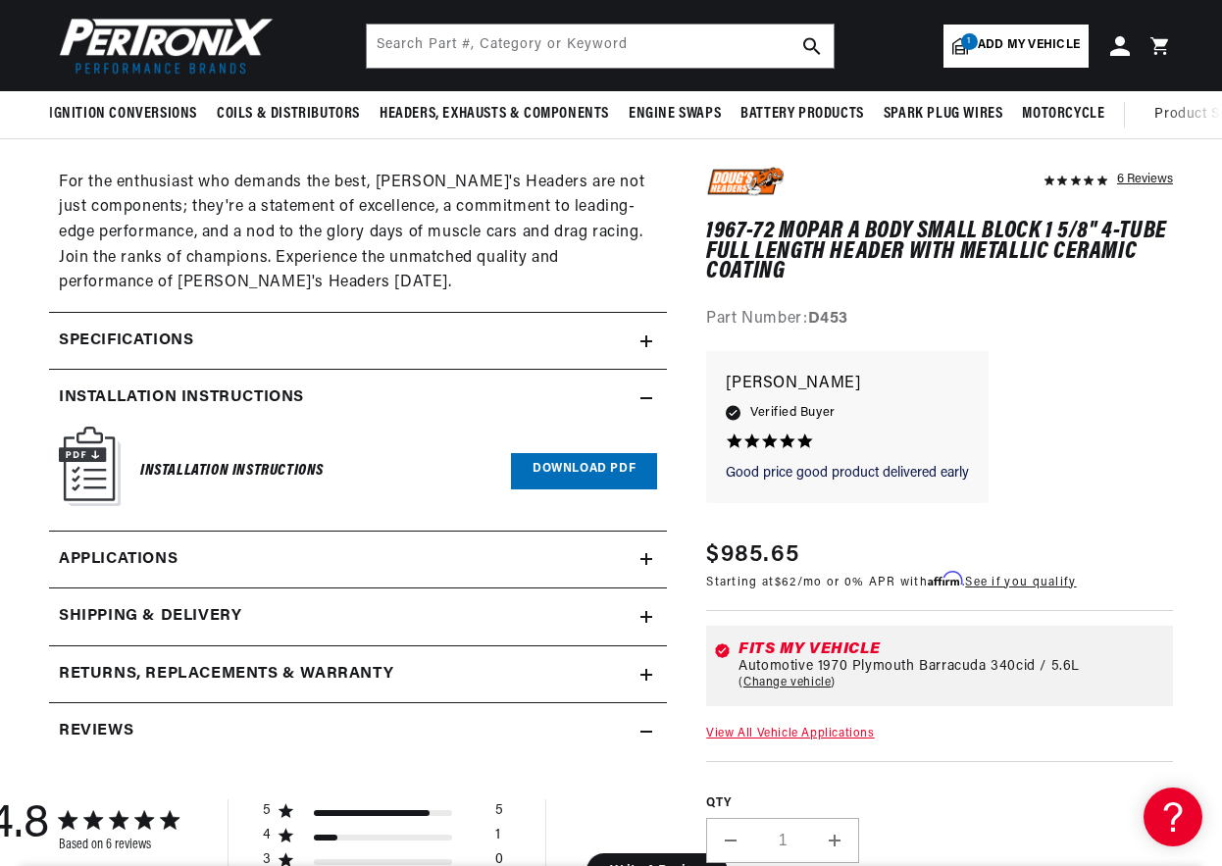
scroll to position [0, 0]
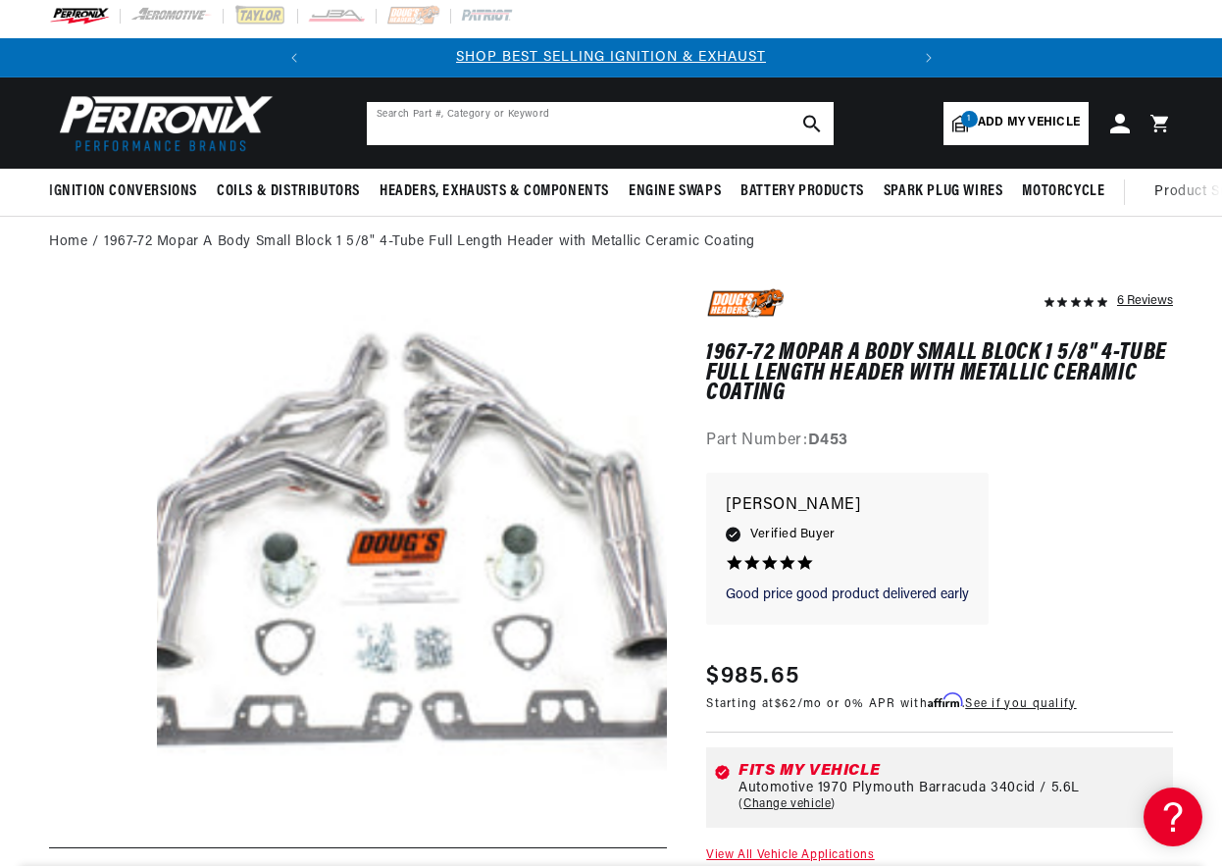
click at [416, 122] on input "text" at bounding box center [600, 123] width 467 height 43
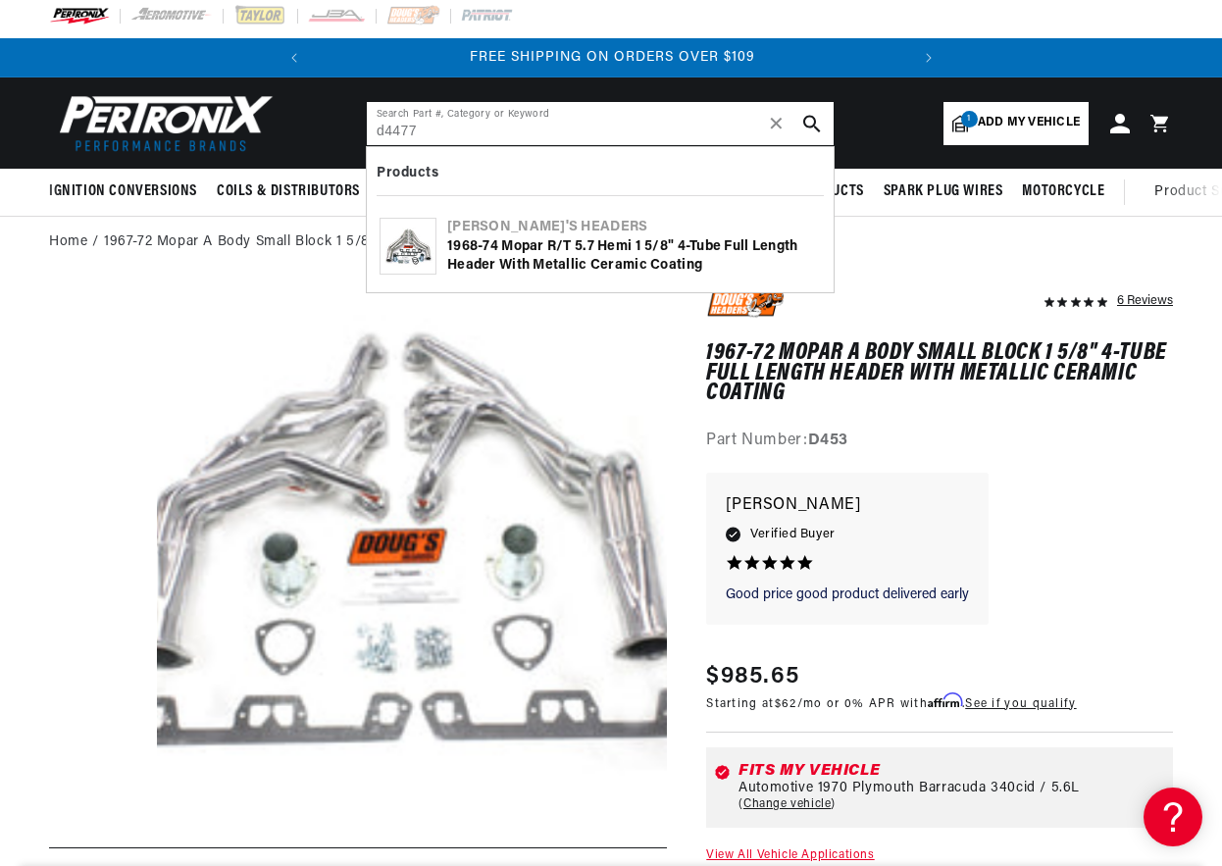
type input "d4477"
click at [556, 238] on div "1968-74 Mopar R/T 5.7 Hemi 1 5/8" 4-Tube Full Length Header with Metallic Ceram…" at bounding box center [634, 256] width 374 height 38
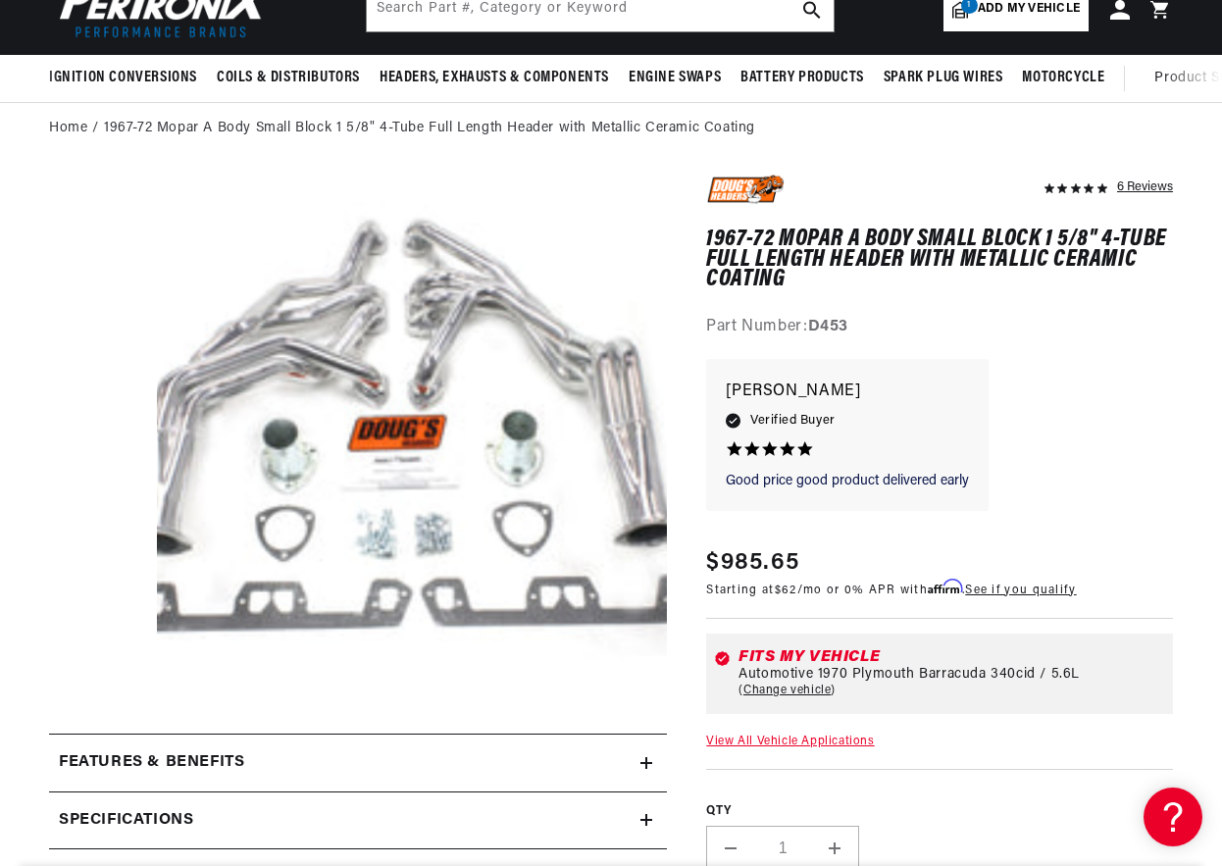
scroll to position [0, 594]
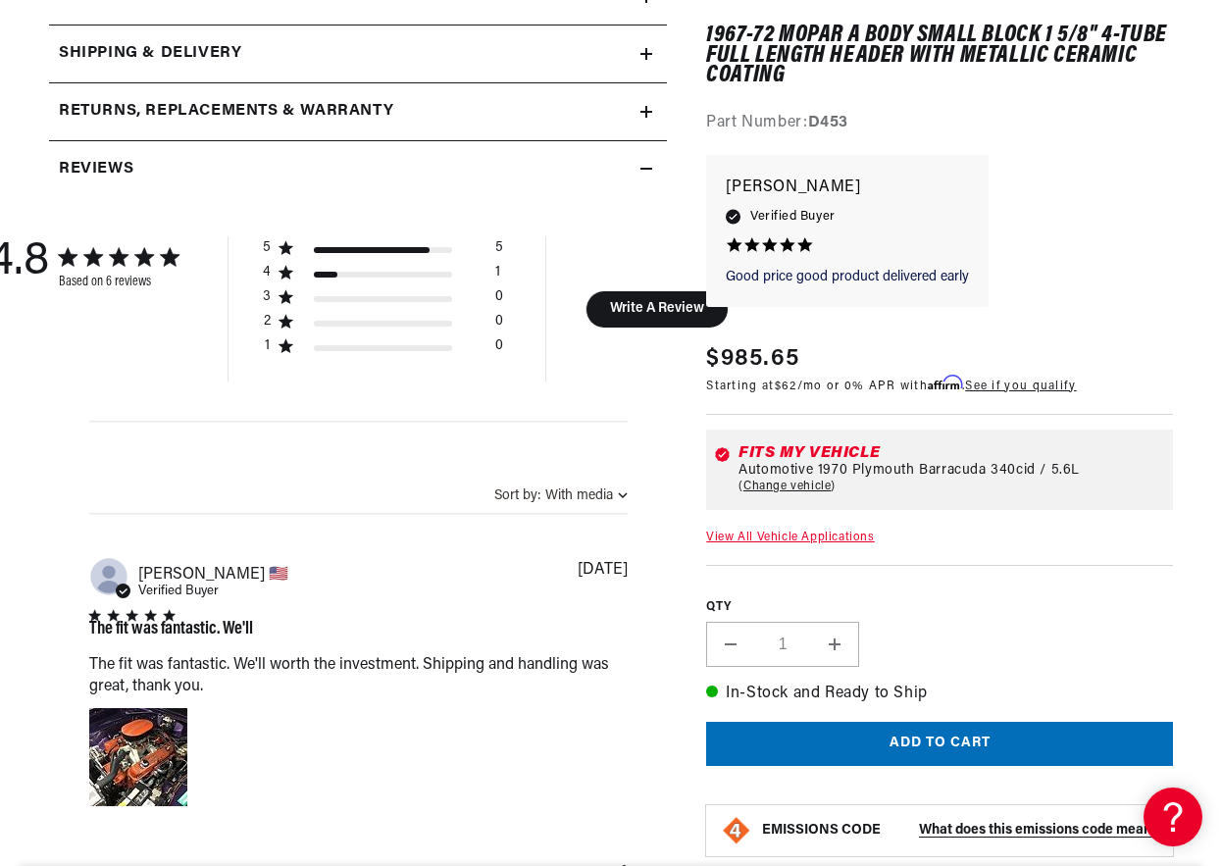
scroll to position [1079, 0]
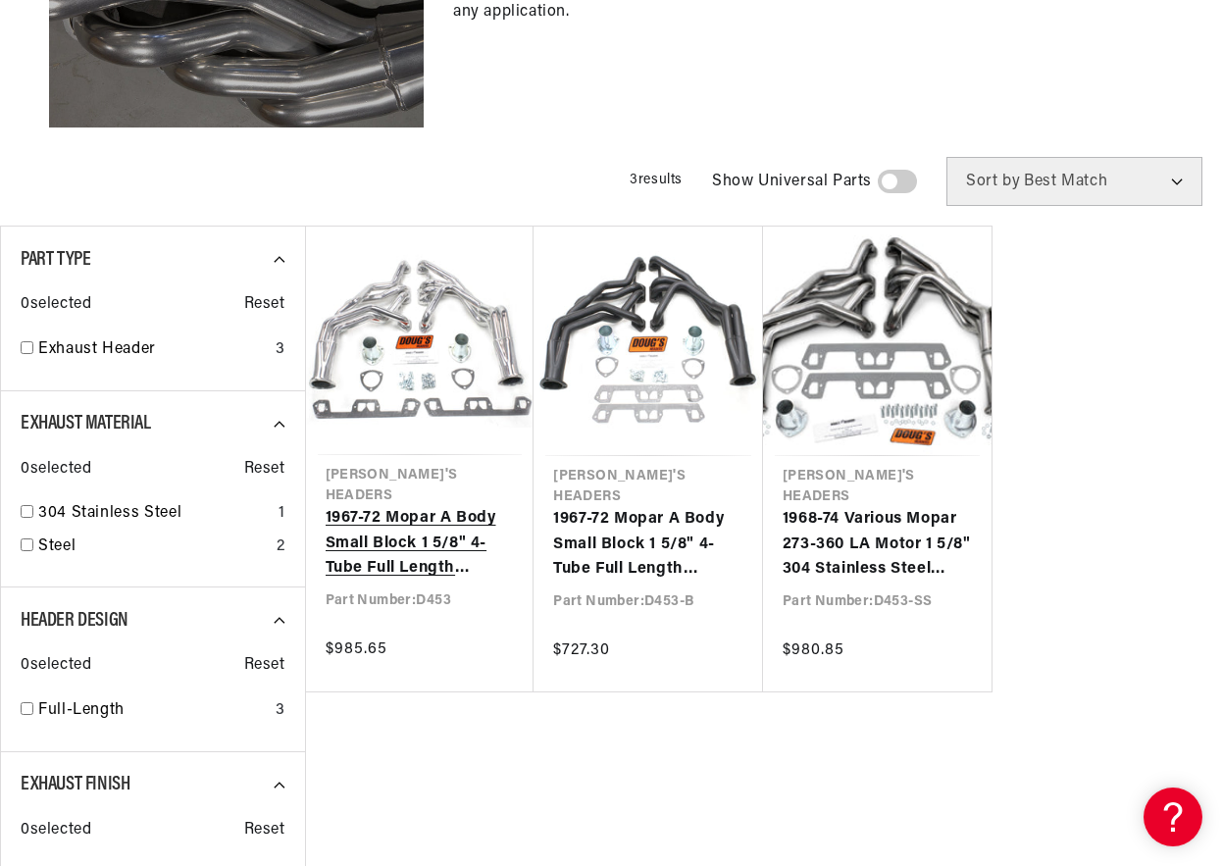
click at [410, 521] on link "1967-72 Mopar A Body Small Block 1 5/8" 4-Tube Full Length Header with Metallic…" at bounding box center [420, 544] width 189 height 76
click at [421, 506] on link "1967-72 Mopar A Body Small Block 1 5/8" 4-Tube Full Length Header with Metallic…" at bounding box center [420, 544] width 189 height 76
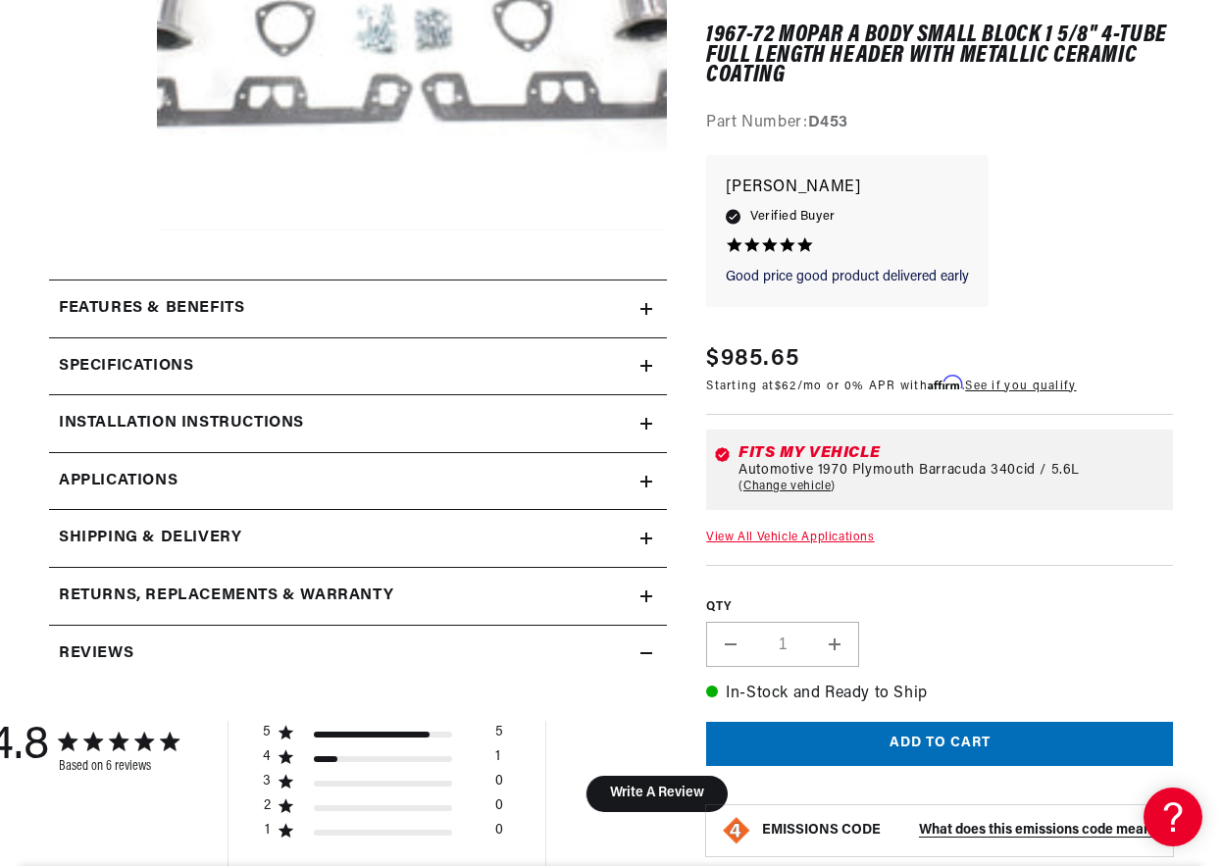
scroll to position [589, 0]
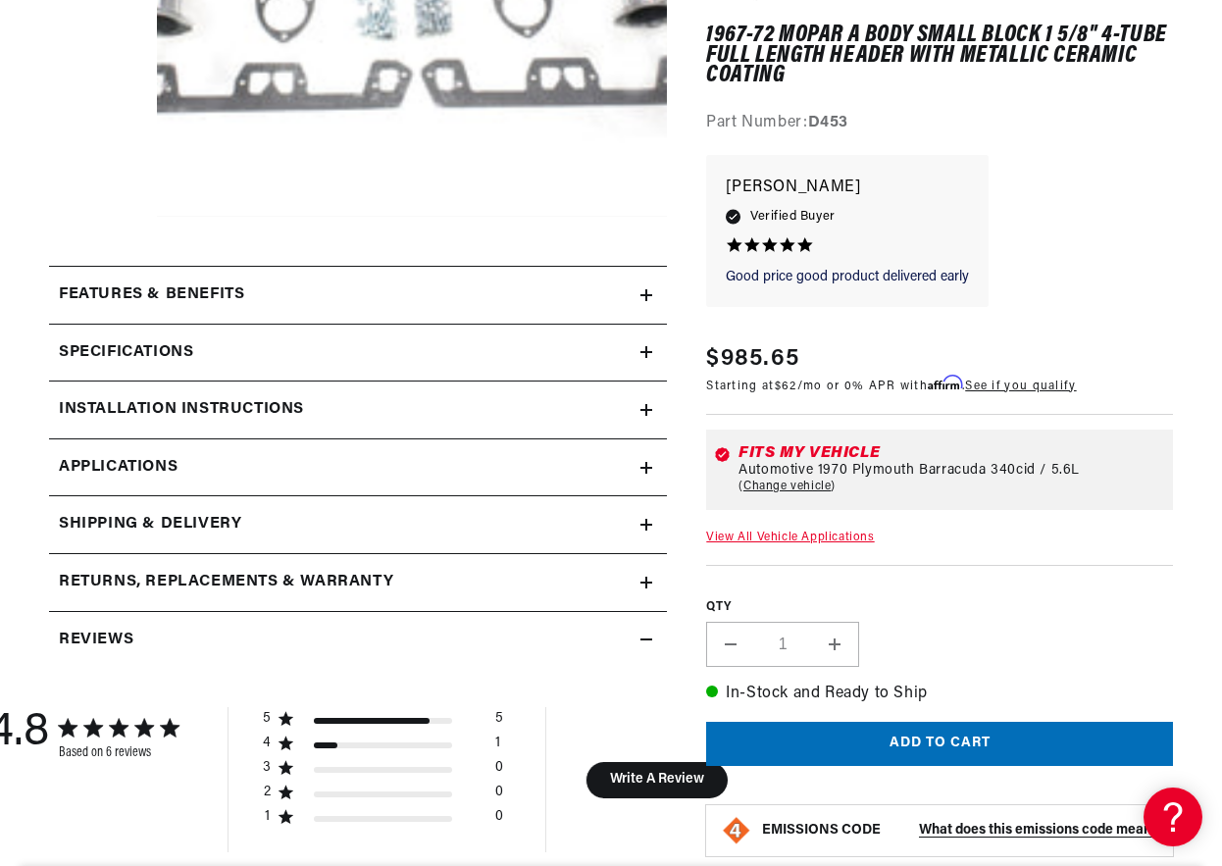
click at [650, 472] on icon at bounding box center [647, 468] width 12 height 12
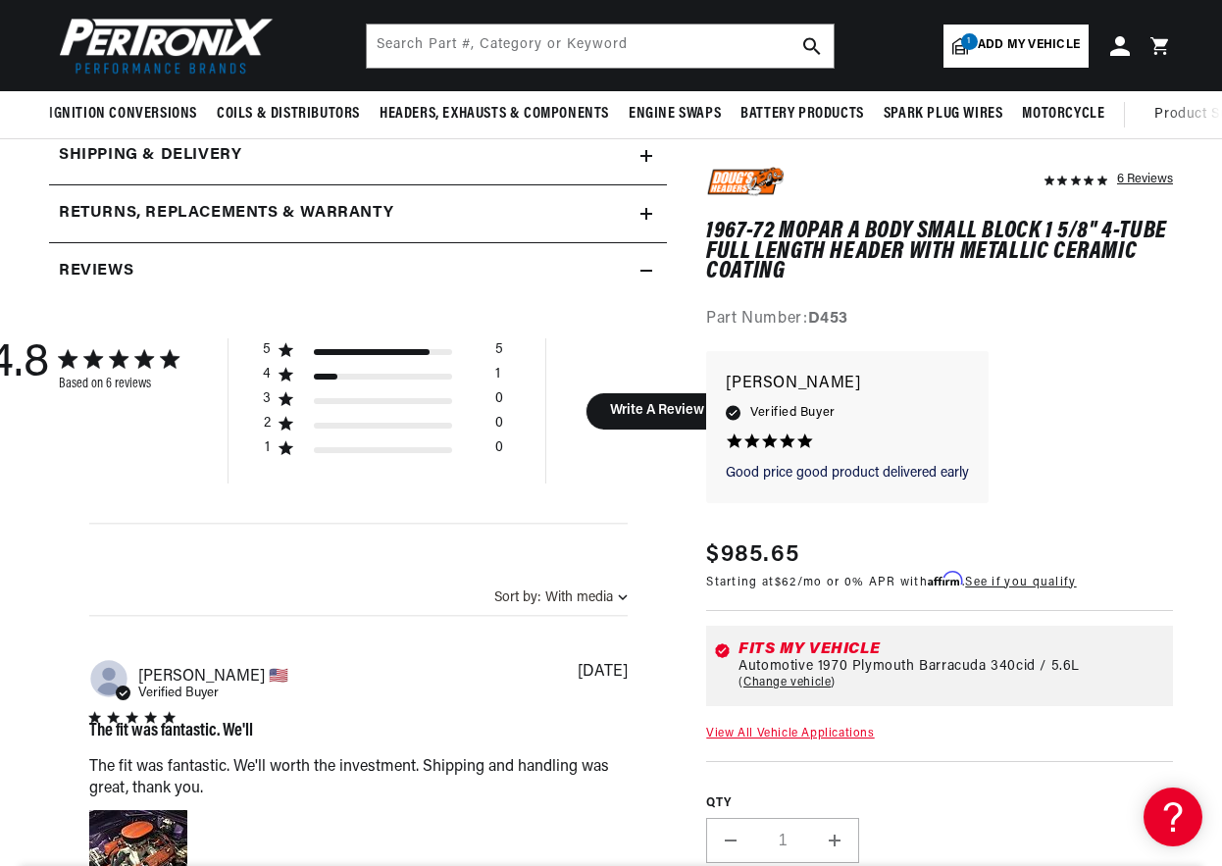
scroll to position [0, 594]
